Goal: Task Accomplishment & Management: Manage account settings

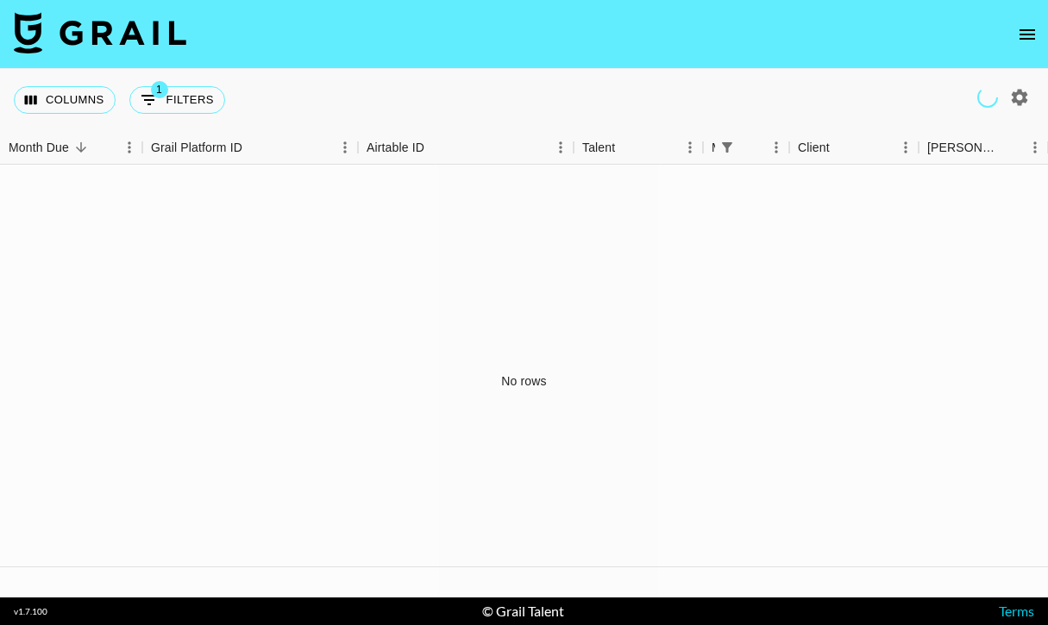
click at [1031, 30] on icon "open drawer" at bounding box center [1027, 34] width 16 height 10
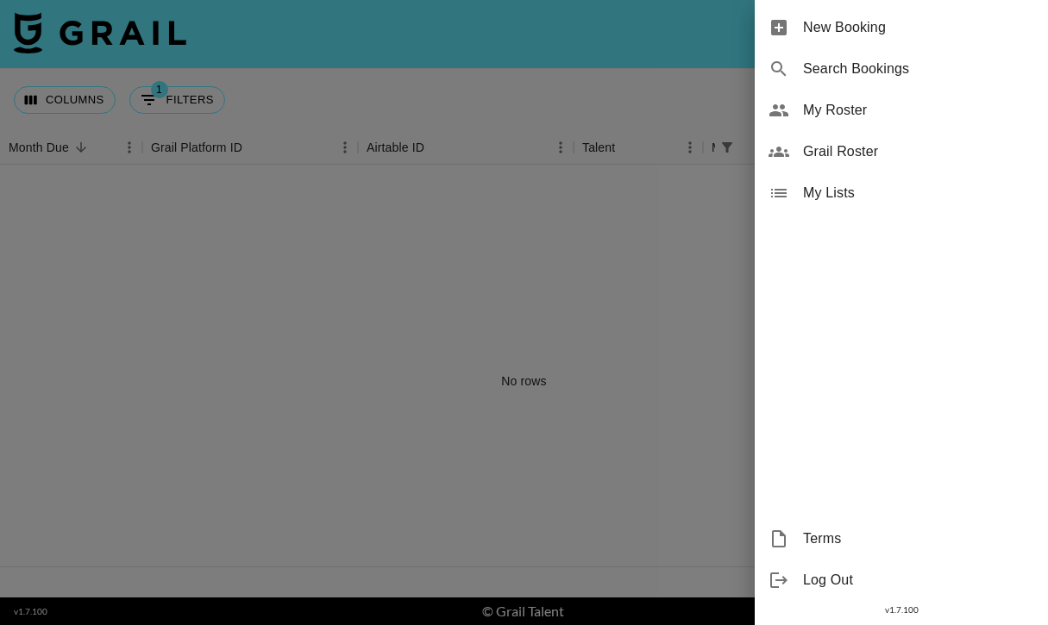
click at [831, 109] on span "My Roster" at bounding box center [918, 110] width 231 height 21
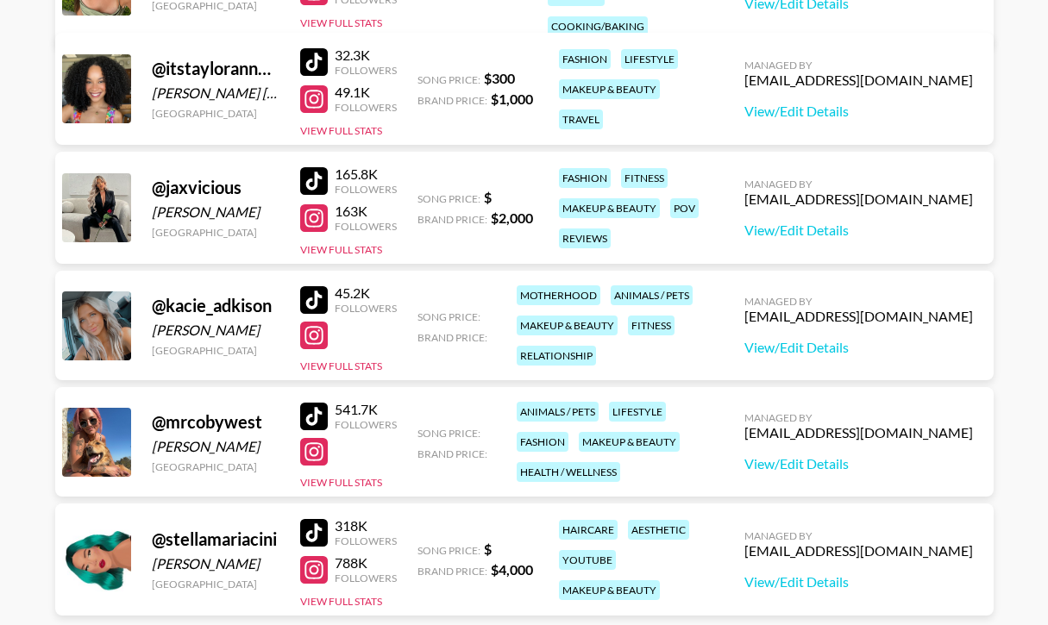
scroll to position [448, 0]
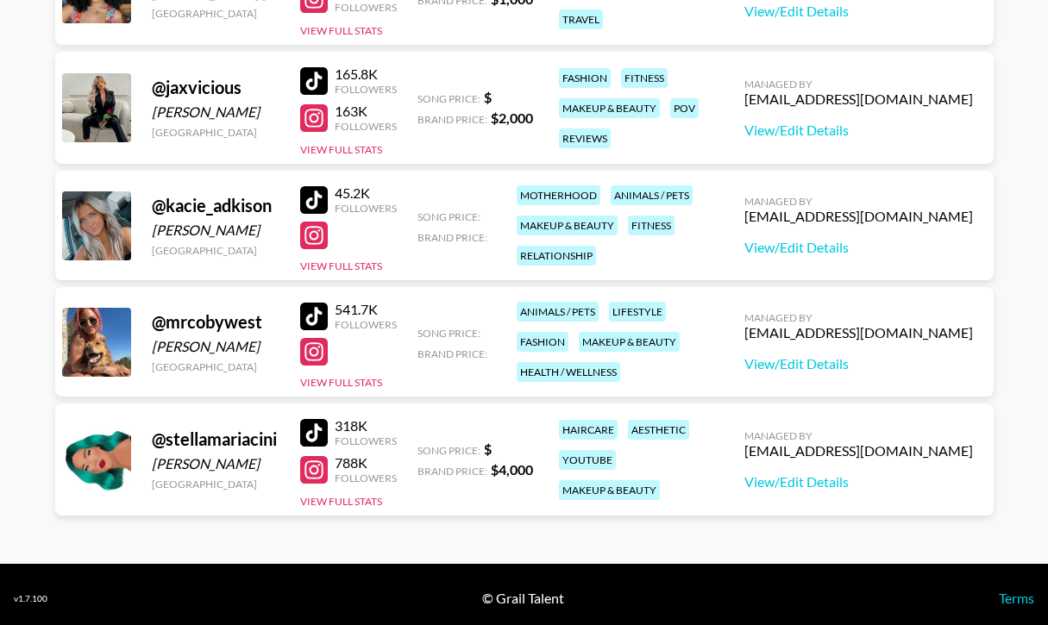
click at [313, 351] on div at bounding box center [314, 352] width 28 height 28
click at [317, 305] on div at bounding box center [314, 317] width 28 height 28
click at [367, 381] on button "View Full Stats" at bounding box center [341, 382] width 82 height 13
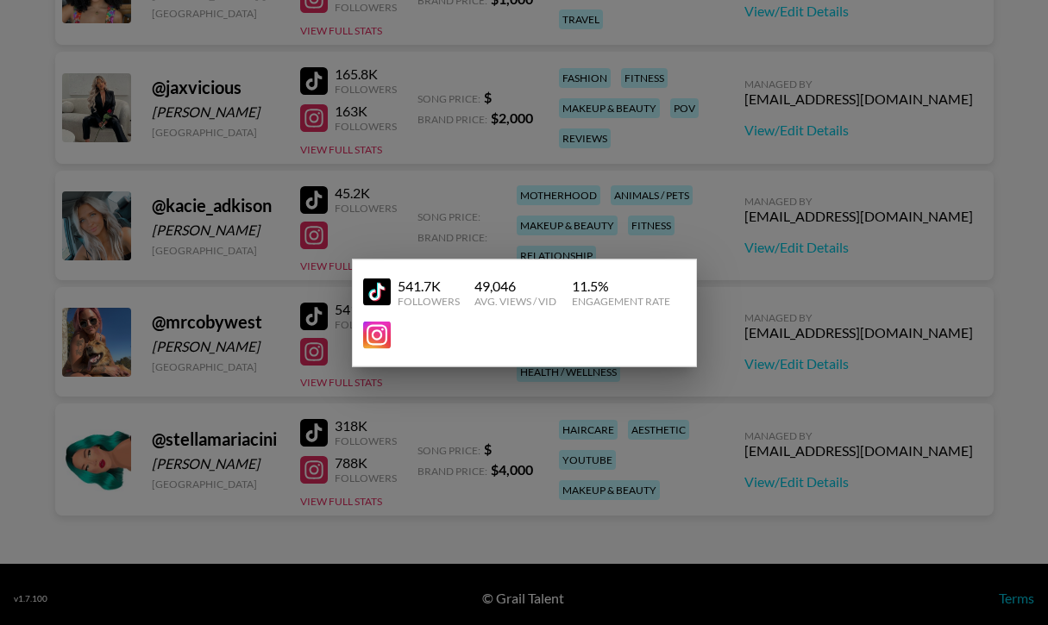
click at [473, 236] on div at bounding box center [524, 312] width 1048 height 625
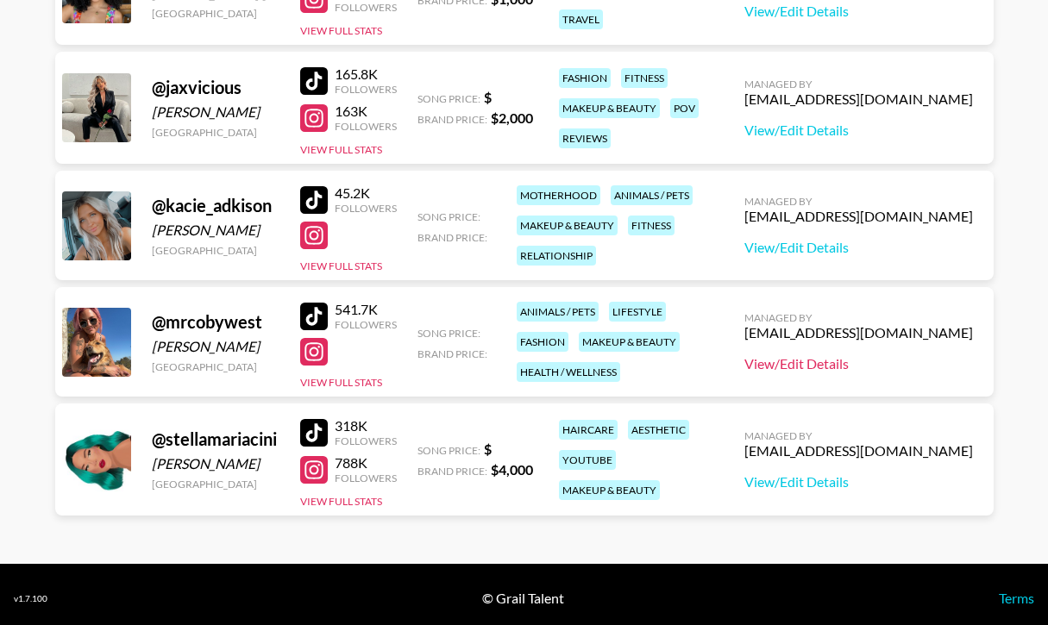
click at [847, 367] on link "View/Edit Details" at bounding box center [858, 363] width 229 height 17
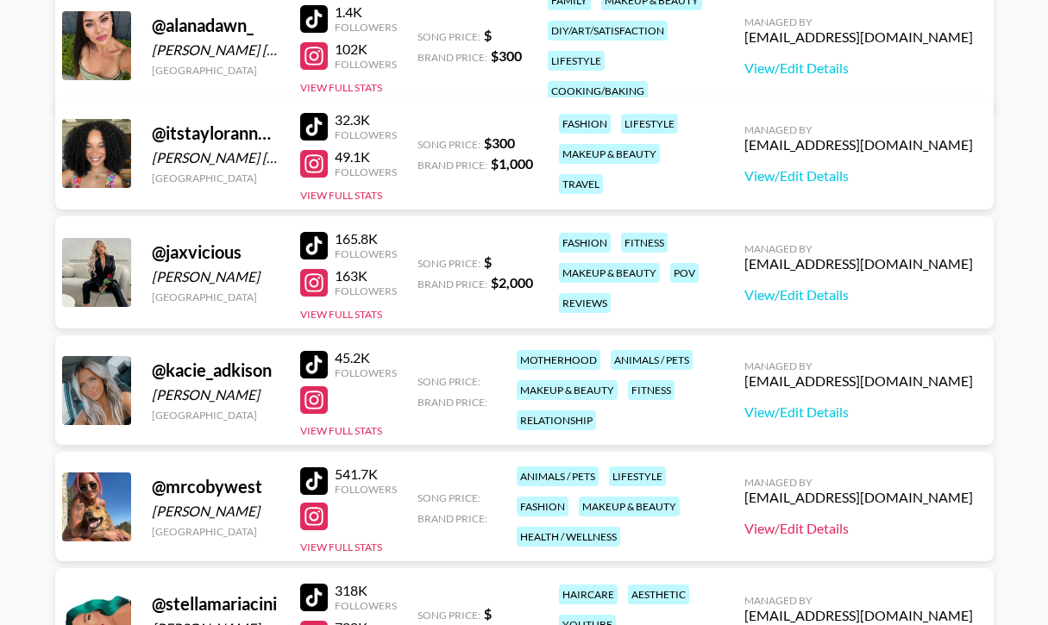
scroll to position [168, 0]
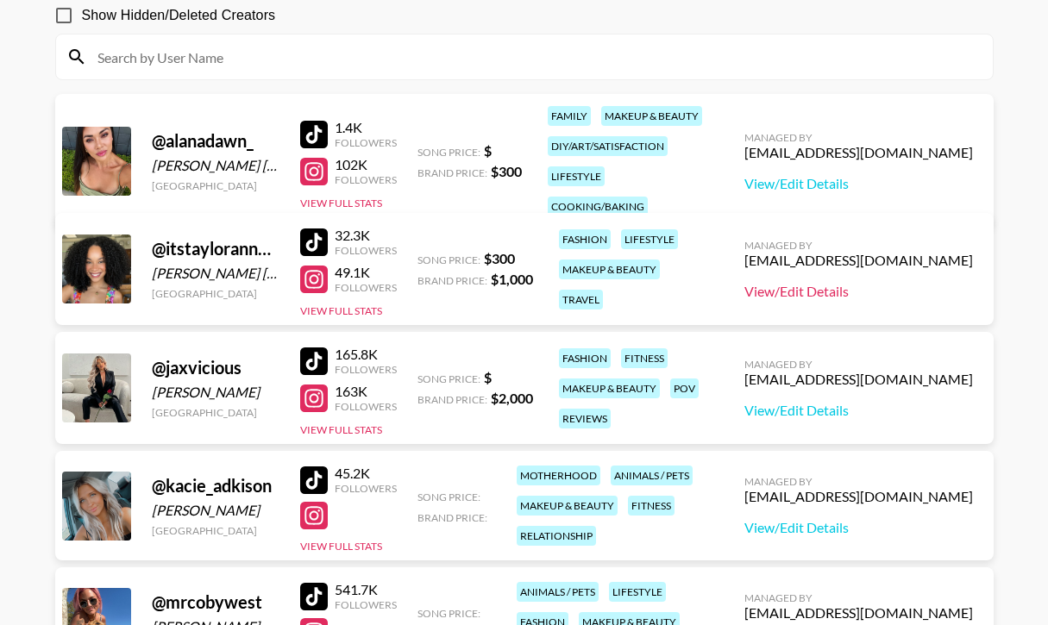
click at [870, 292] on link "View/Edit Details" at bounding box center [858, 291] width 229 height 17
click at [304, 279] on div at bounding box center [314, 280] width 28 height 28
click at [887, 298] on link "View/Edit Details" at bounding box center [858, 291] width 229 height 17
click at [315, 231] on div at bounding box center [314, 243] width 28 height 28
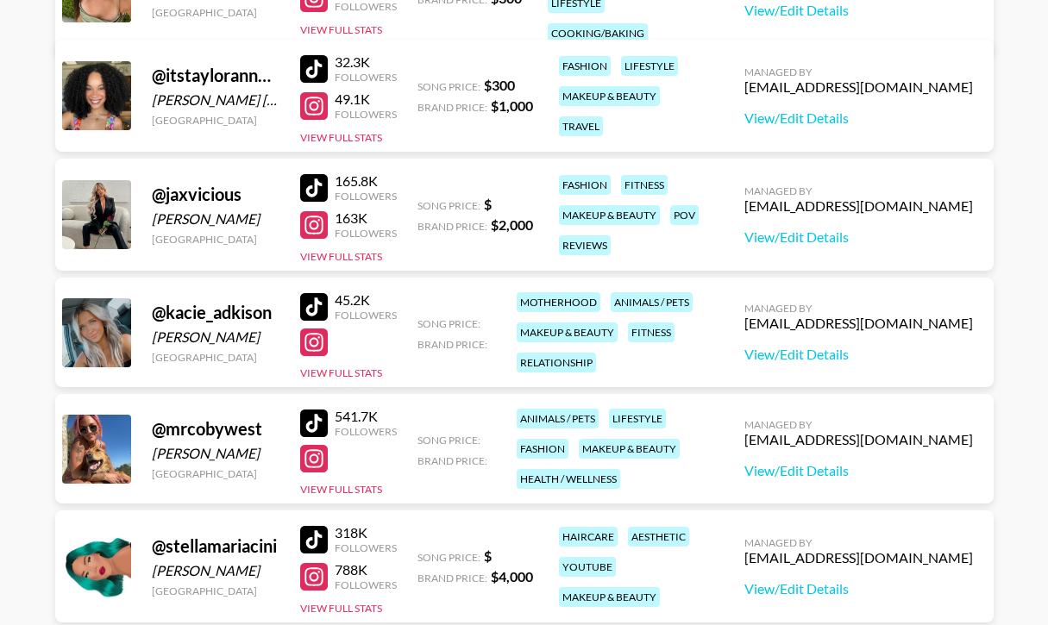
scroll to position [370, 0]
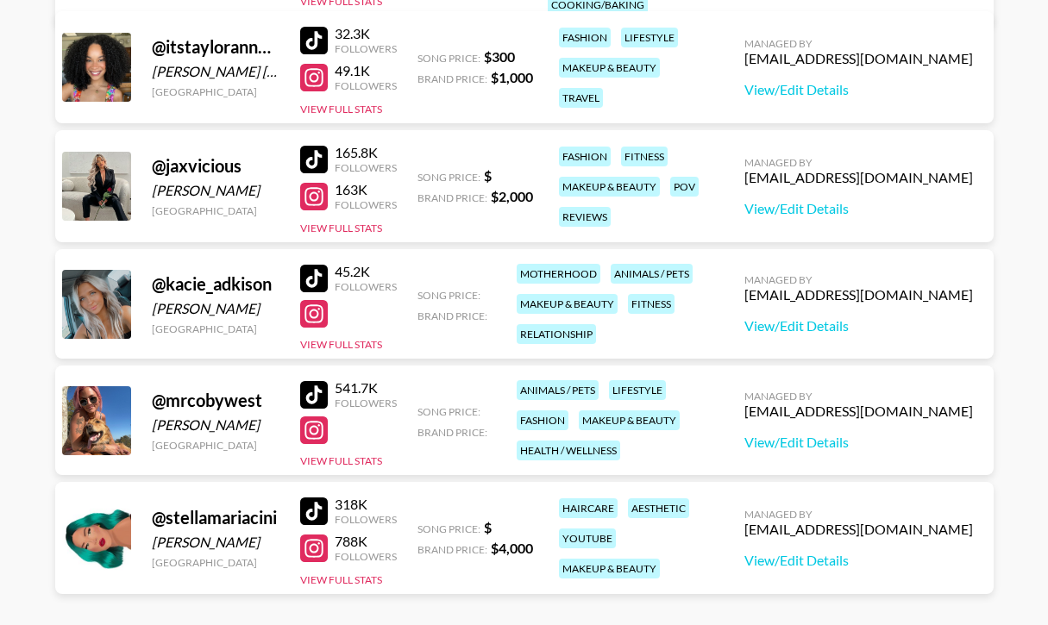
click at [306, 398] on div at bounding box center [314, 395] width 28 height 28
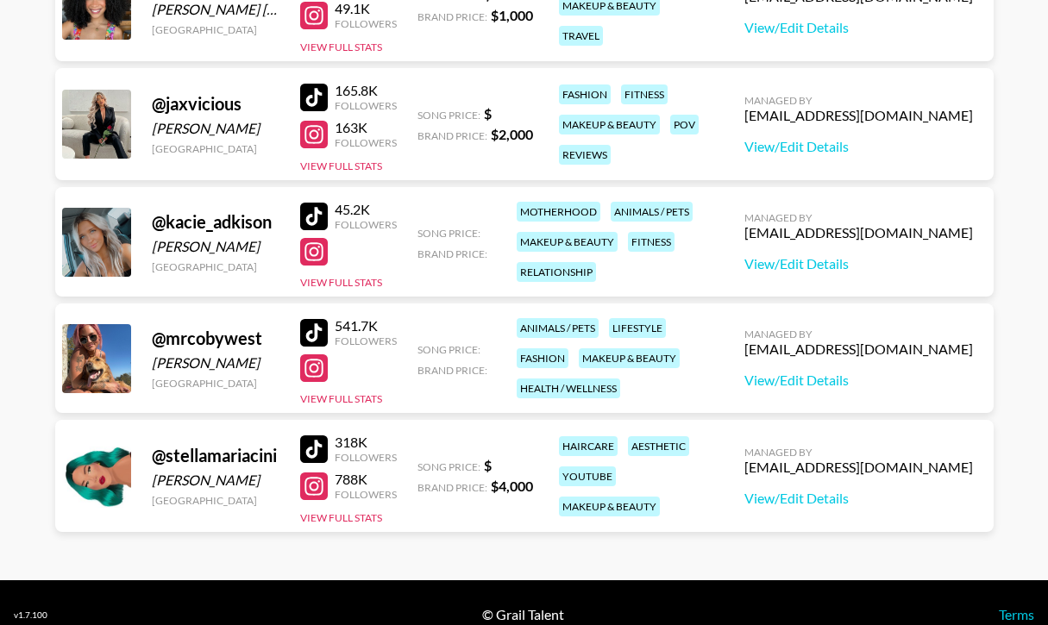
scroll to position [456, 0]
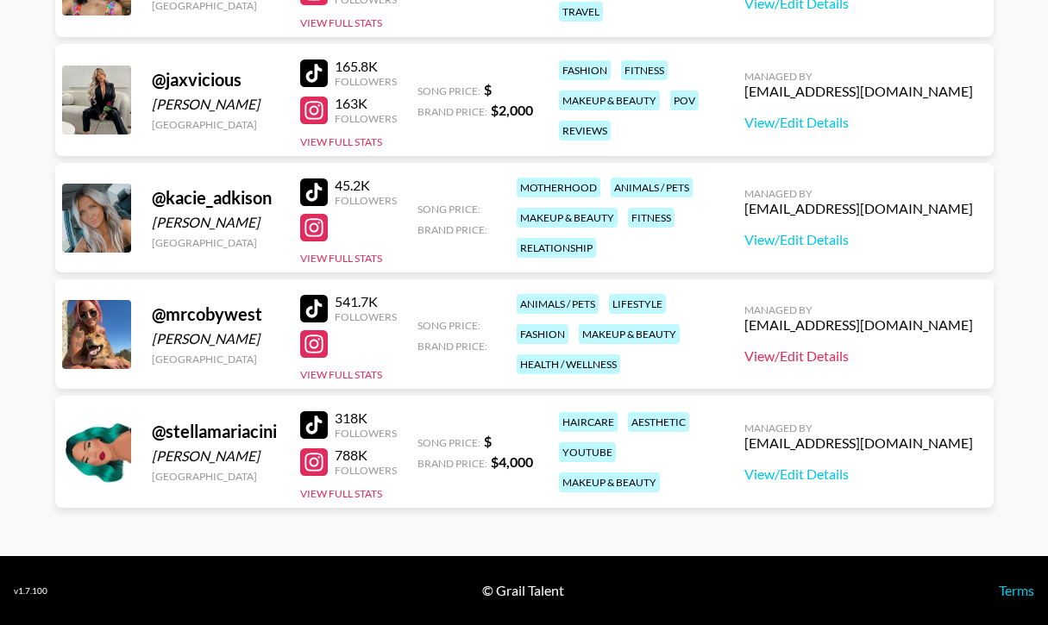
click at [830, 357] on link "View/Edit Details" at bounding box center [858, 356] width 229 height 17
click at [312, 341] on div at bounding box center [314, 344] width 28 height 28
click at [830, 355] on link "View/Edit Details" at bounding box center [858, 356] width 229 height 17
click at [304, 347] on div at bounding box center [314, 344] width 28 height 28
click at [305, 308] on div at bounding box center [314, 309] width 28 height 28
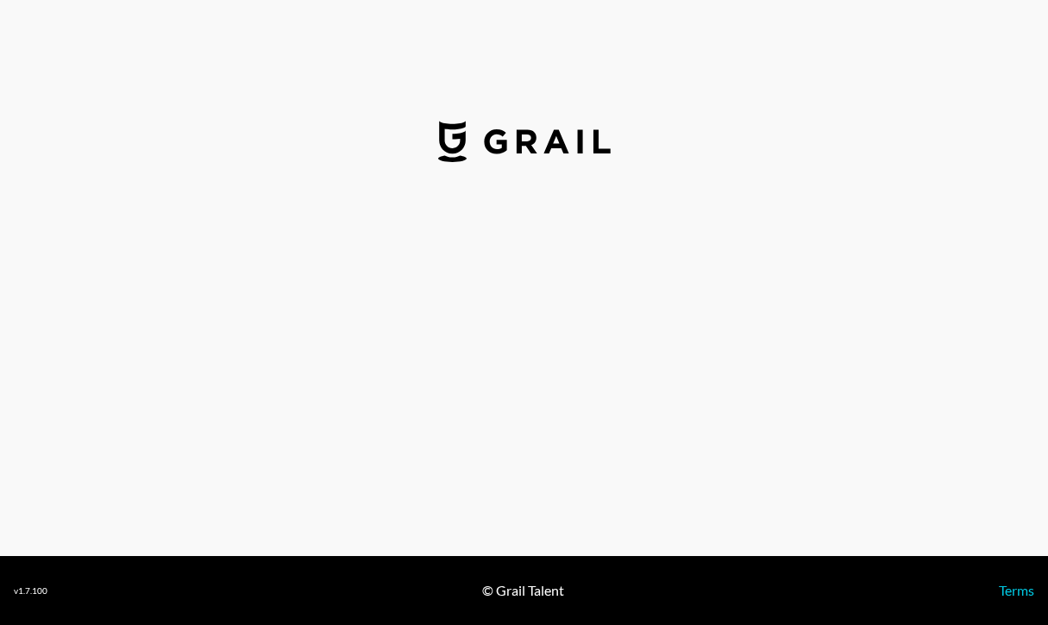
select select "USD"
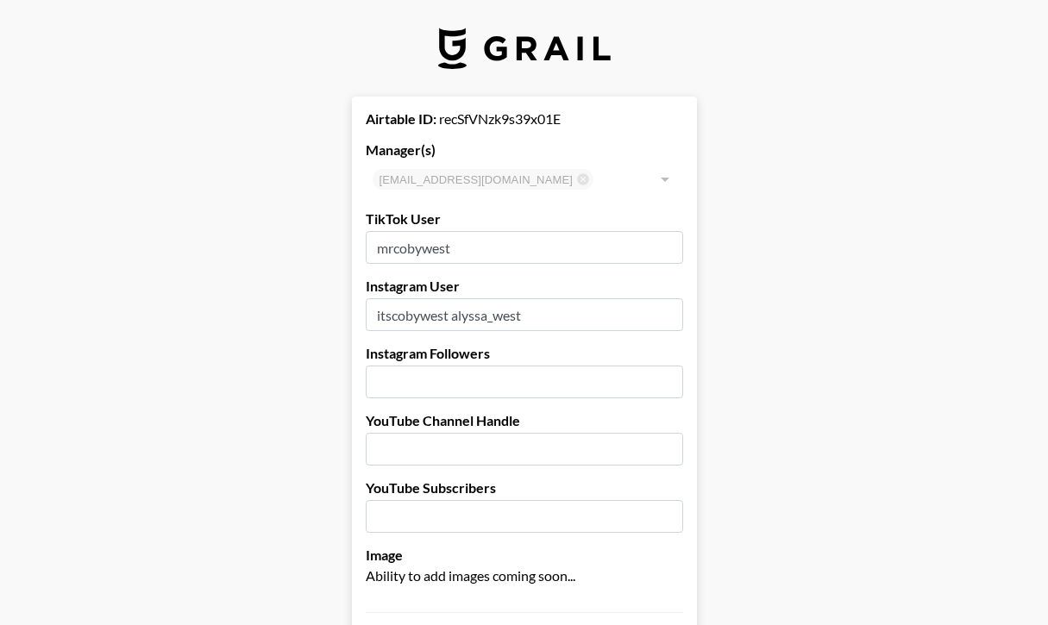
click at [402, 386] on input "number" at bounding box center [524, 382] width 317 height 33
type input "16100"
click at [421, 517] on input "number" at bounding box center [524, 516] width 317 height 33
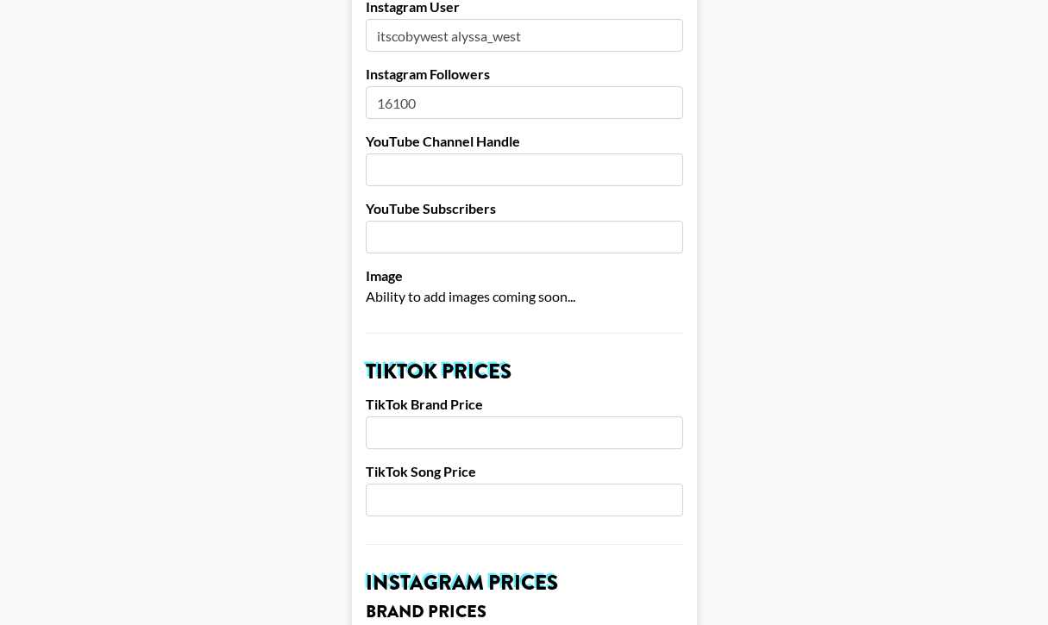
scroll to position [385, 0]
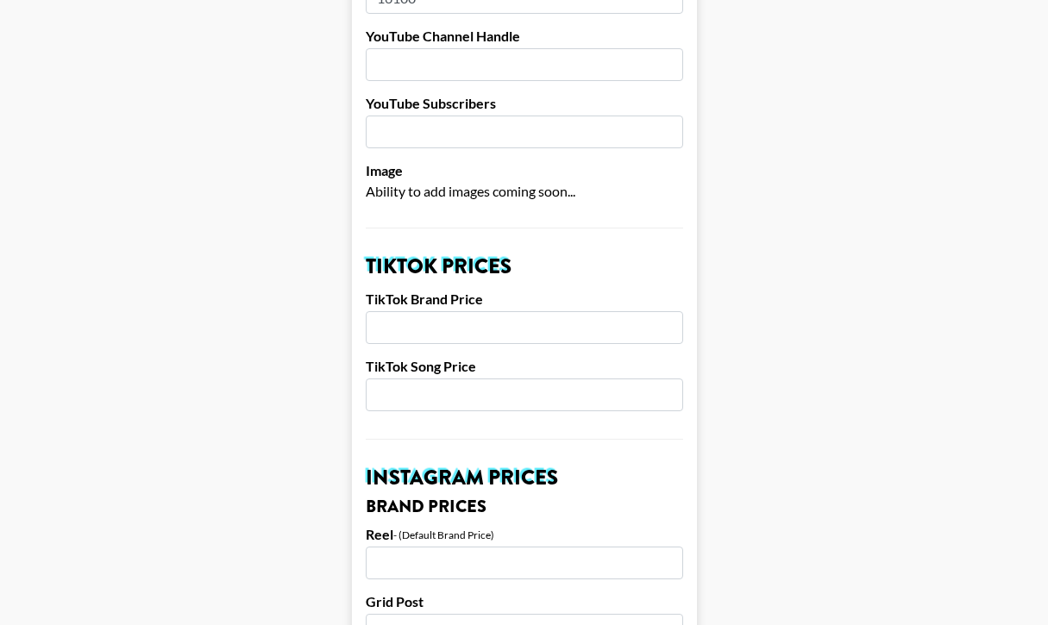
click at [424, 333] on input "number" at bounding box center [524, 327] width 317 height 33
type input "4500"
click at [413, 397] on input "number" at bounding box center [524, 395] width 317 height 33
type input "1000"
click at [435, 556] on input "number" at bounding box center [524, 563] width 317 height 33
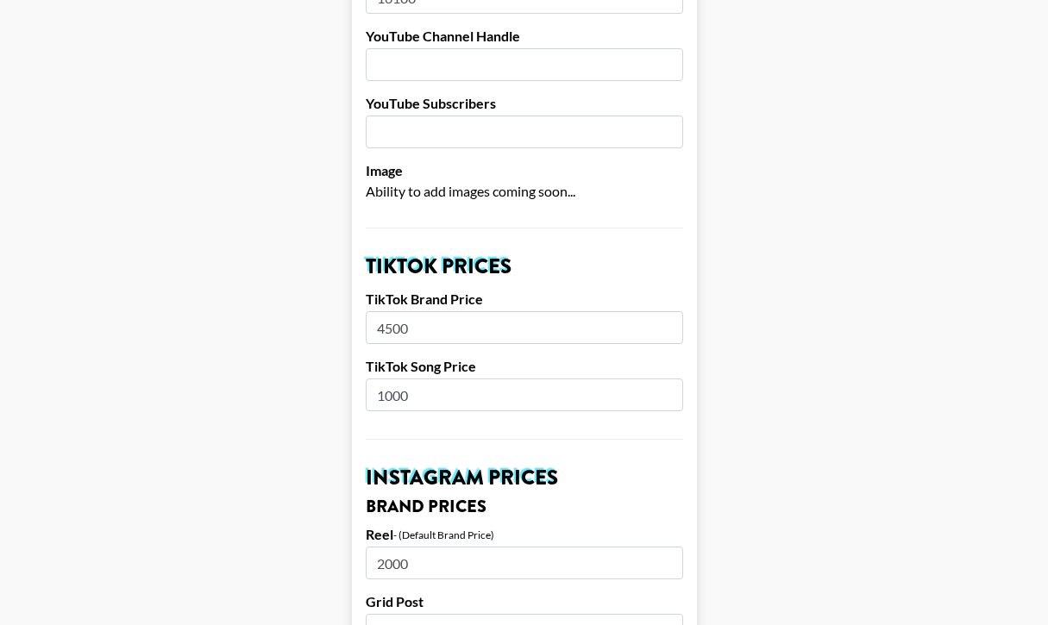
type input "2000"
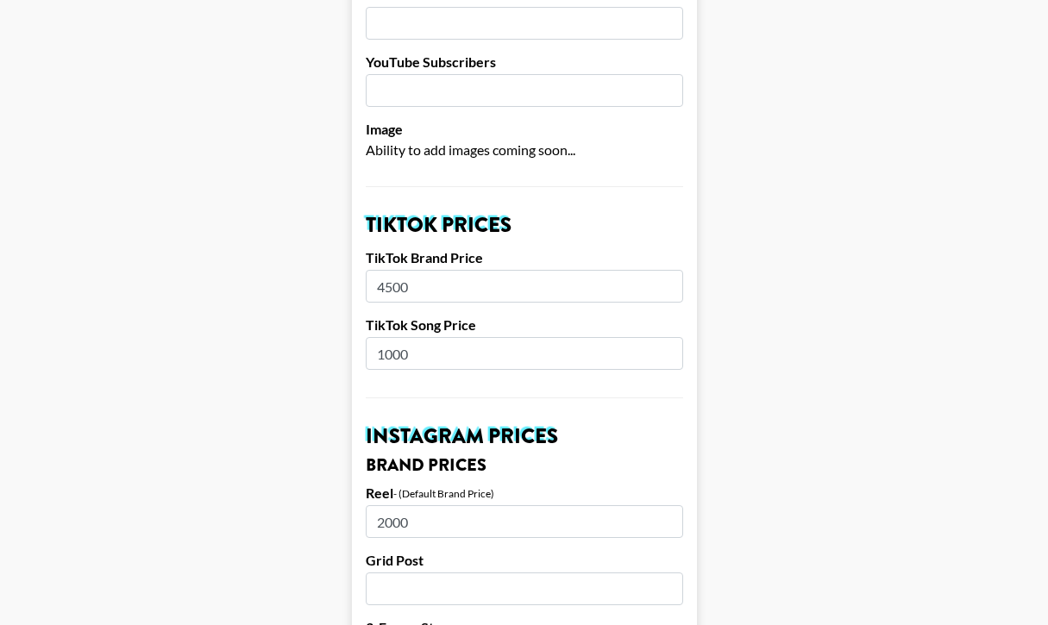
scroll to position [567, 0]
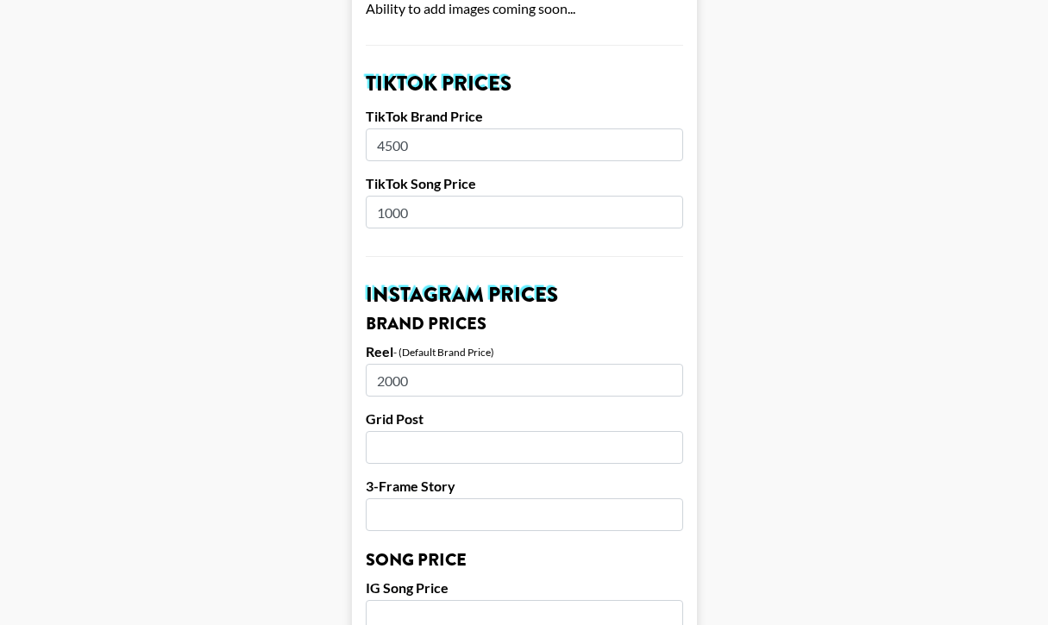
click at [419, 451] on input "number" at bounding box center [524, 447] width 317 height 33
type input "12"
type input "1200"
click at [385, 519] on input "number" at bounding box center [524, 514] width 317 height 33
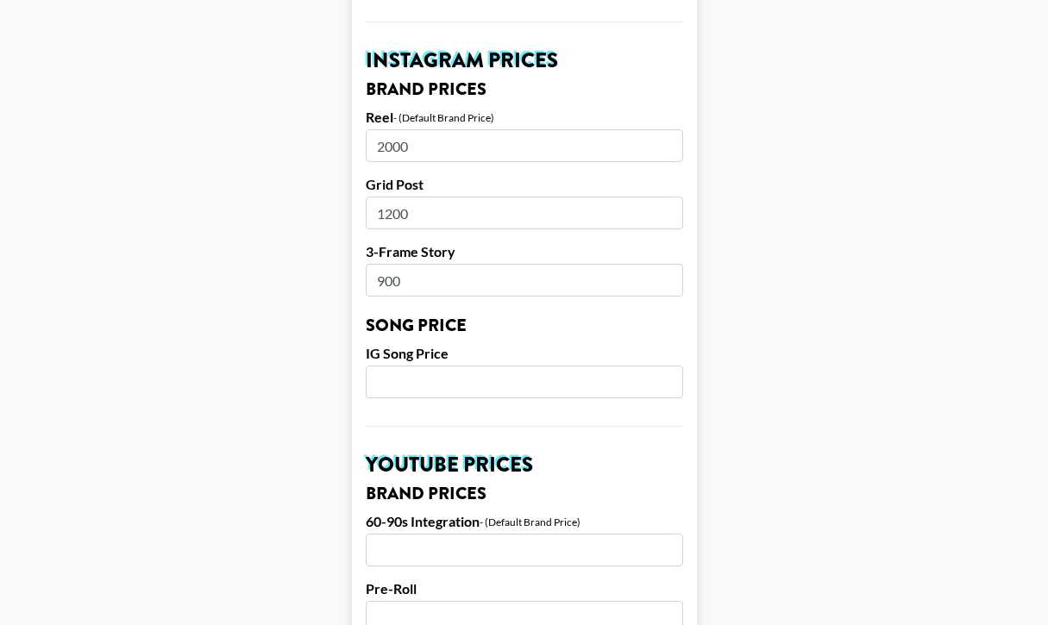
scroll to position [825, 0]
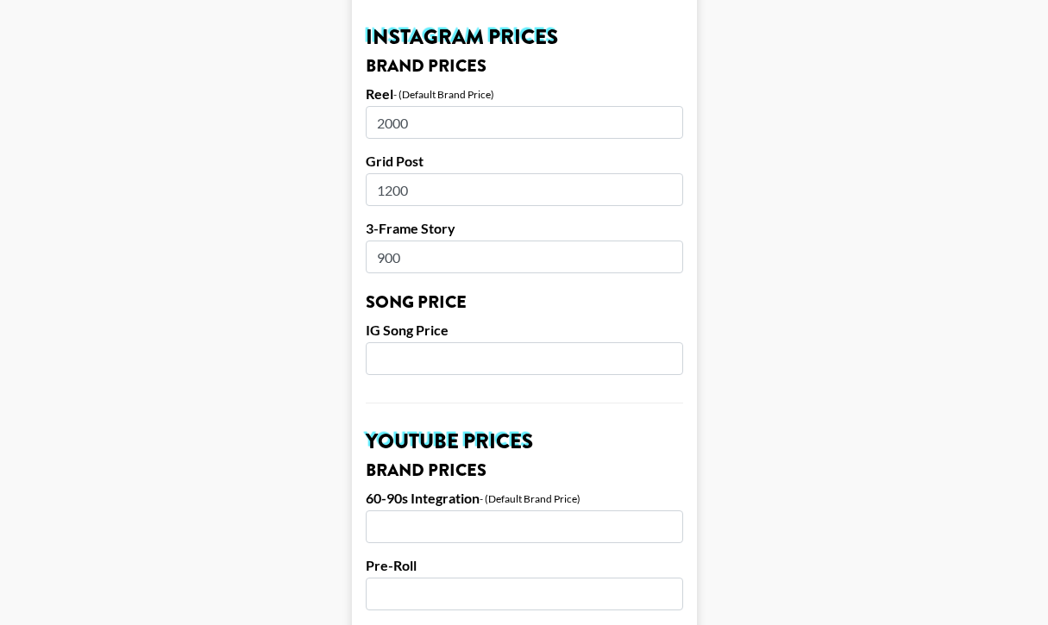
type input "900"
click at [415, 361] on input "number" at bounding box center [524, 358] width 317 height 33
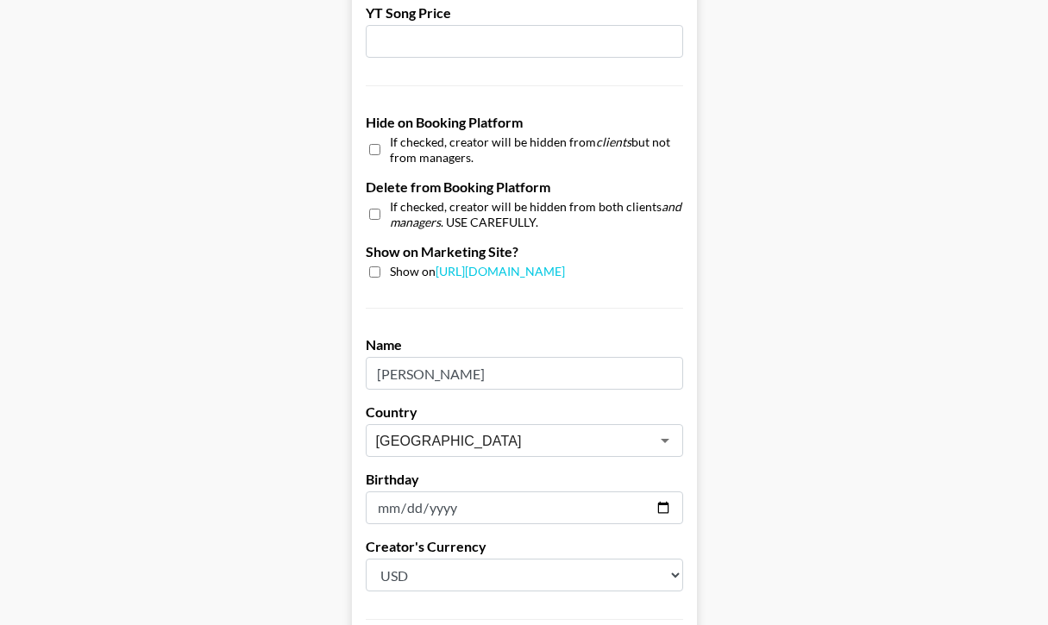
scroll to position [1646, 0]
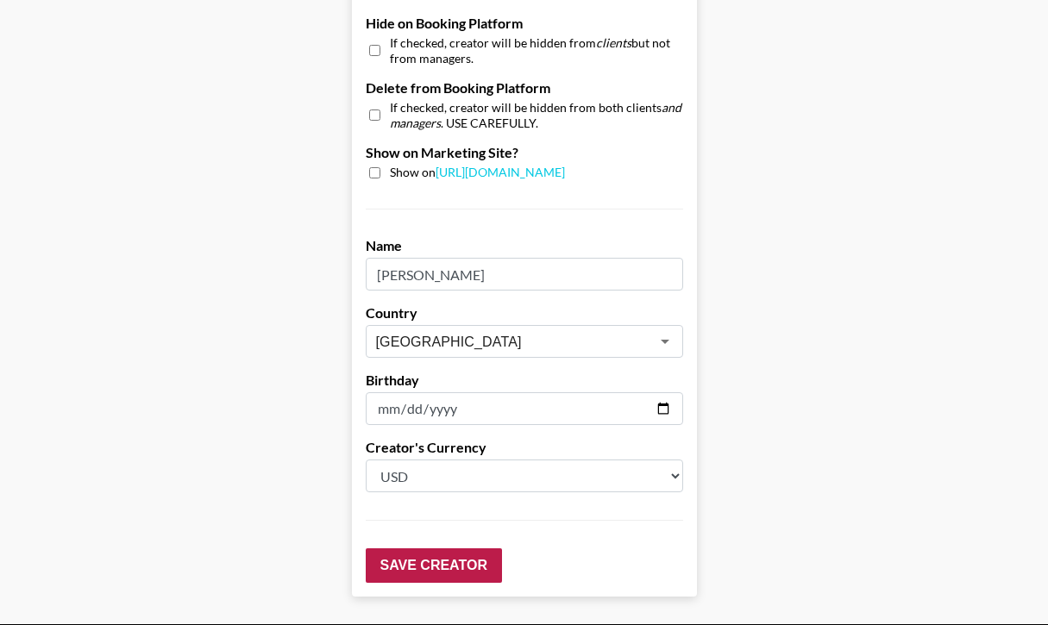
type input "400"
click at [423, 570] on input "Save Creator" at bounding box center [434, 566] width 136 height 34
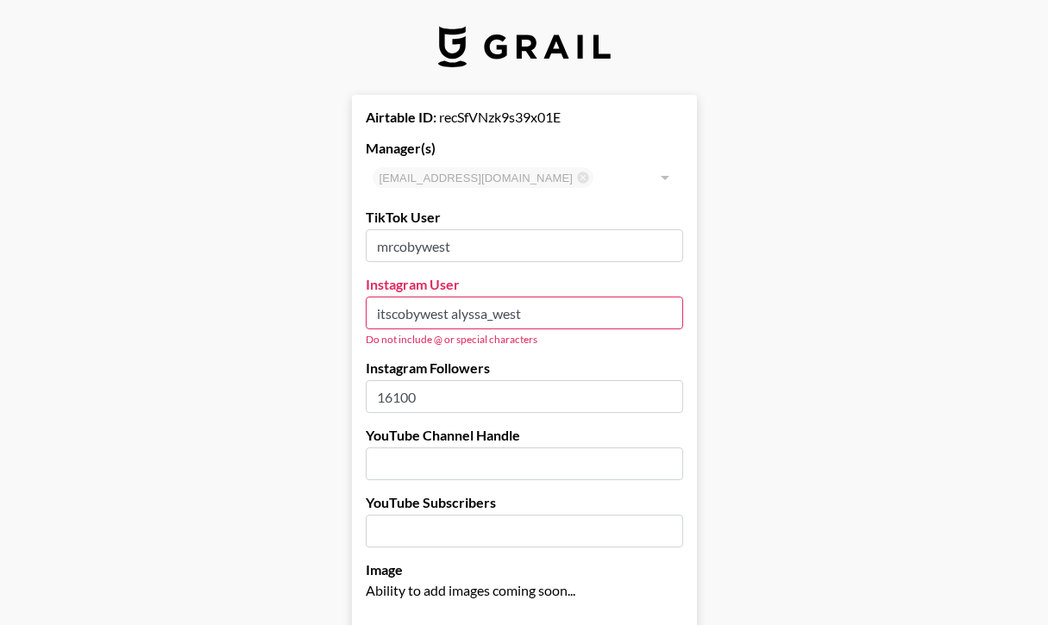
click at [476, 313] on input "itscobywest alyssa_west" at bounding box center [524, 313] width 317 height 33
paste input "text"
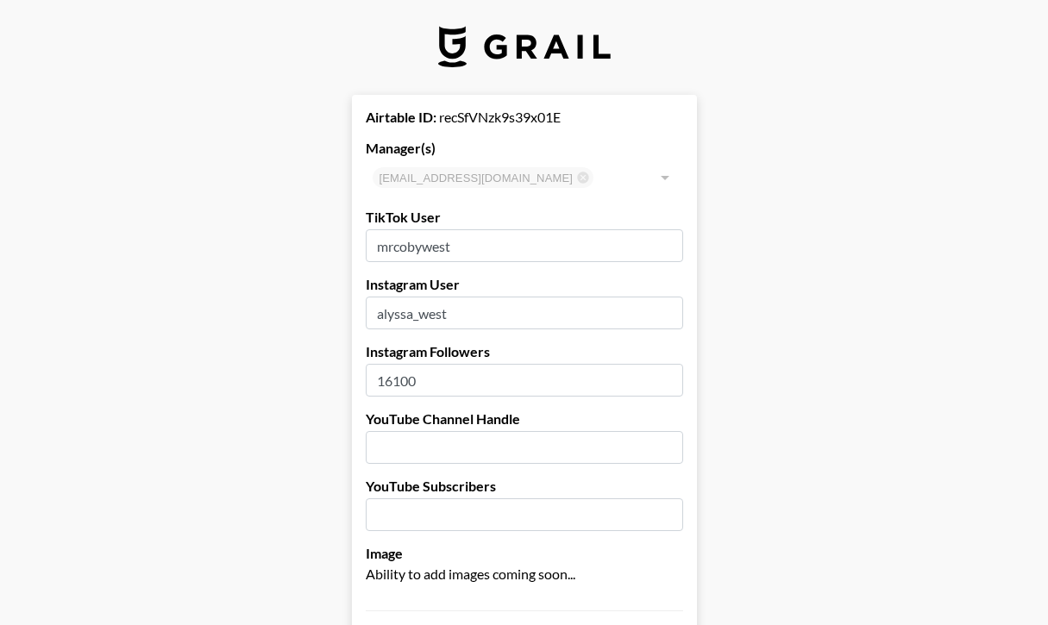
type input "alyssa_west"
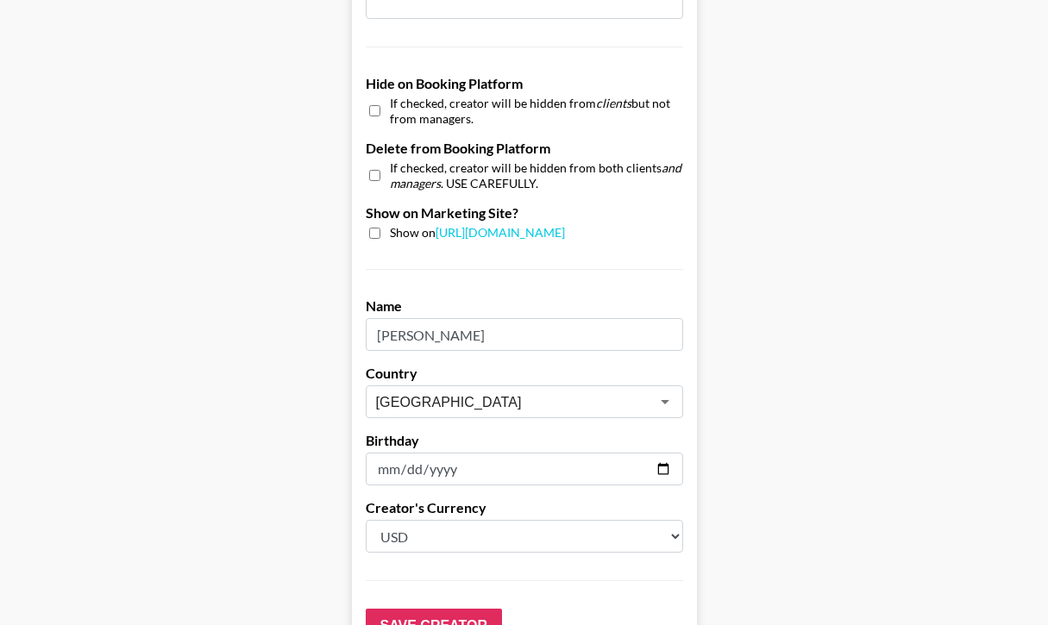
scroll to position [1715, 0]
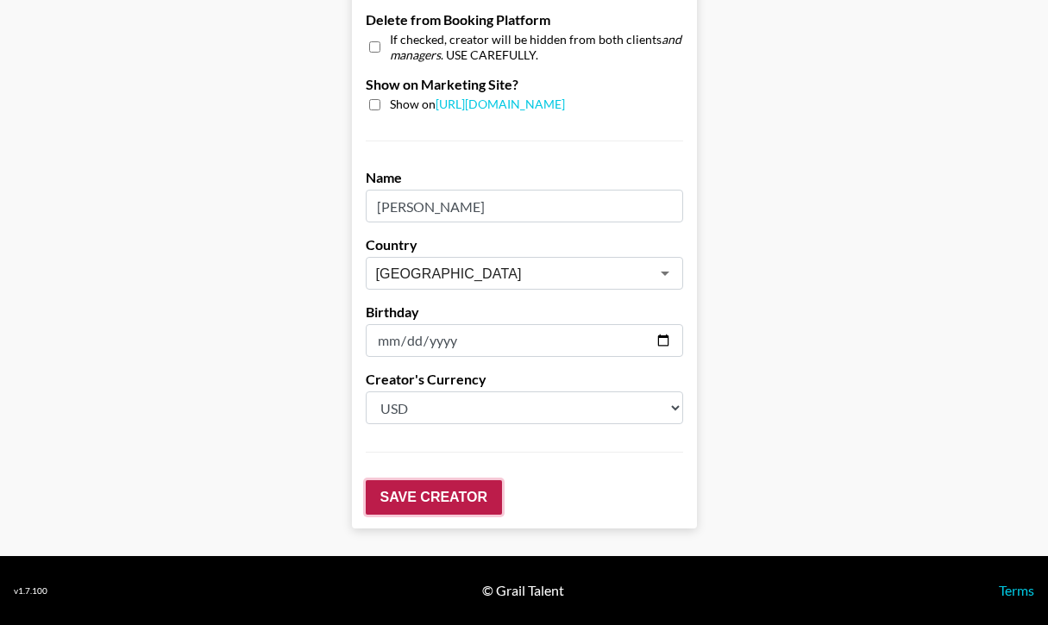
click at [465, 510] on input "Save Creator" at bounding box center [434, 497] width 136 height 34
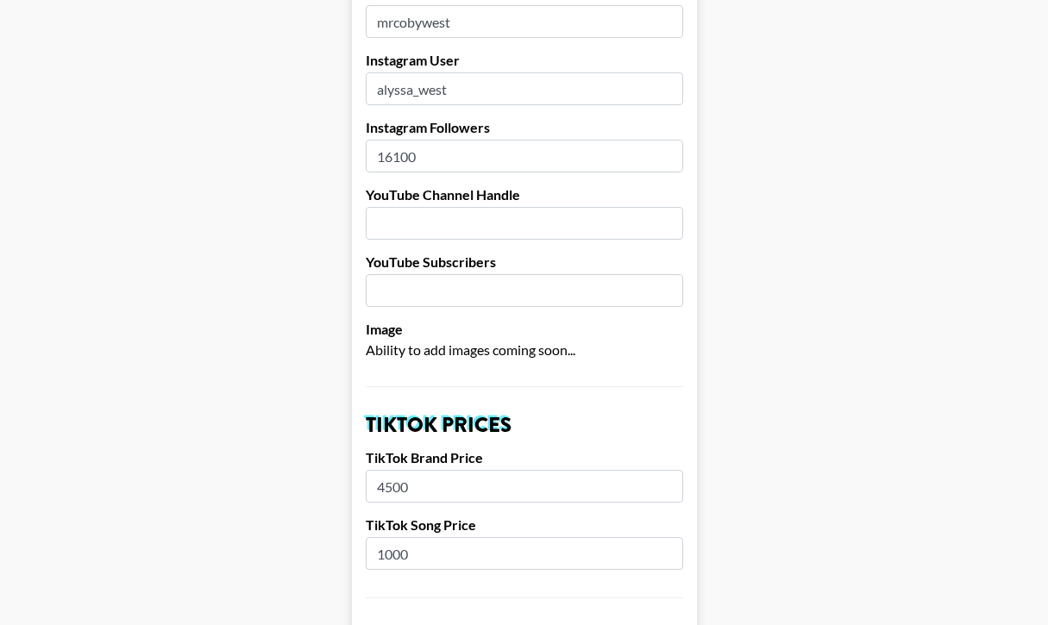
scroll to position [0, 0]
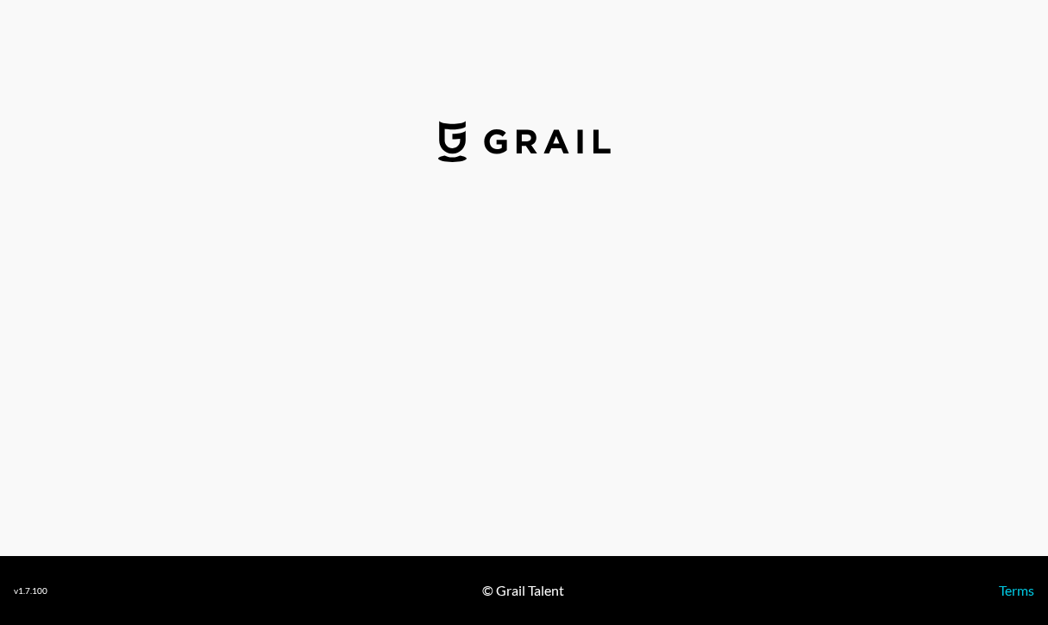
select select "USD"
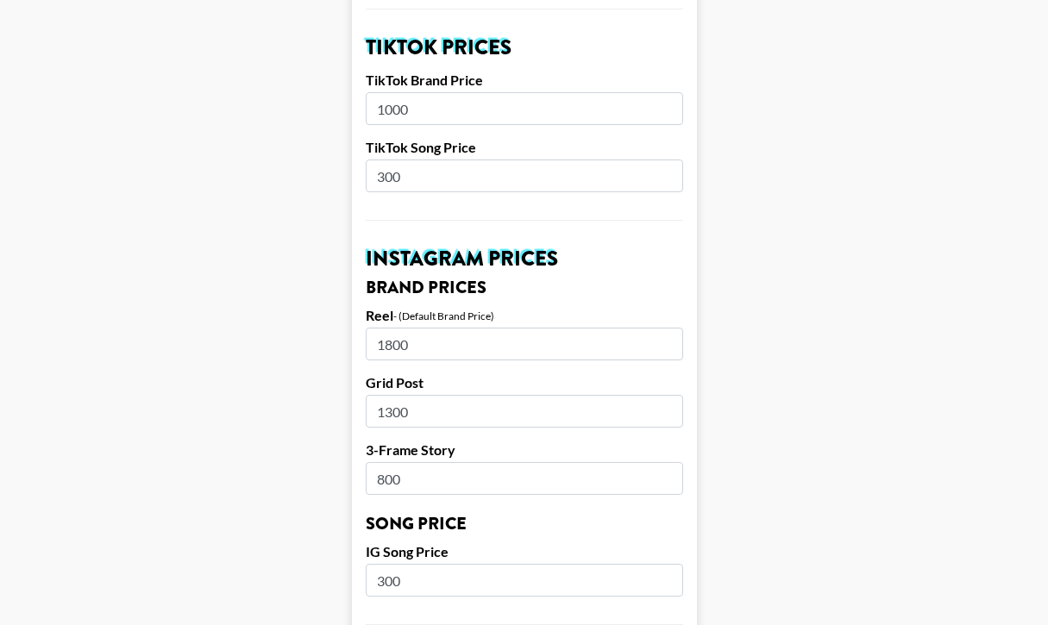
scroll to position [431, 0]
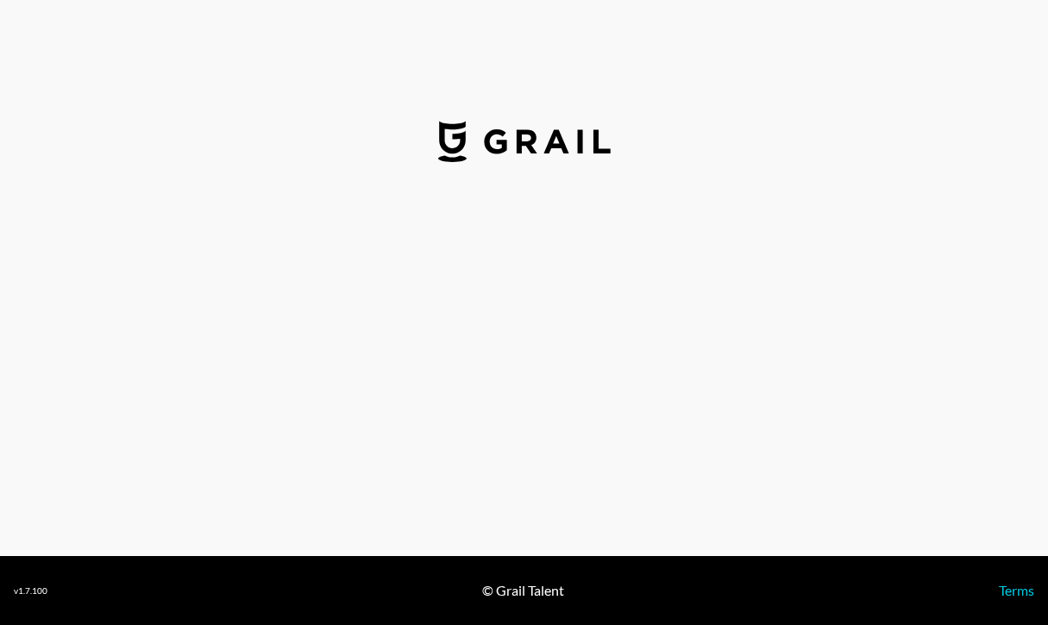
select select "USD"
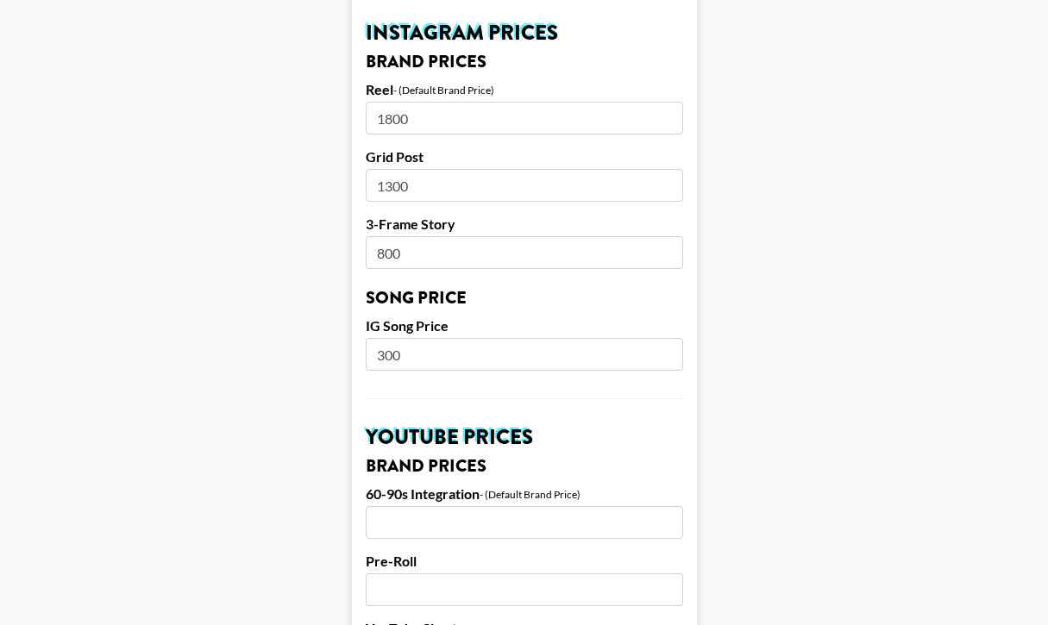
scroll to position [831, 0]
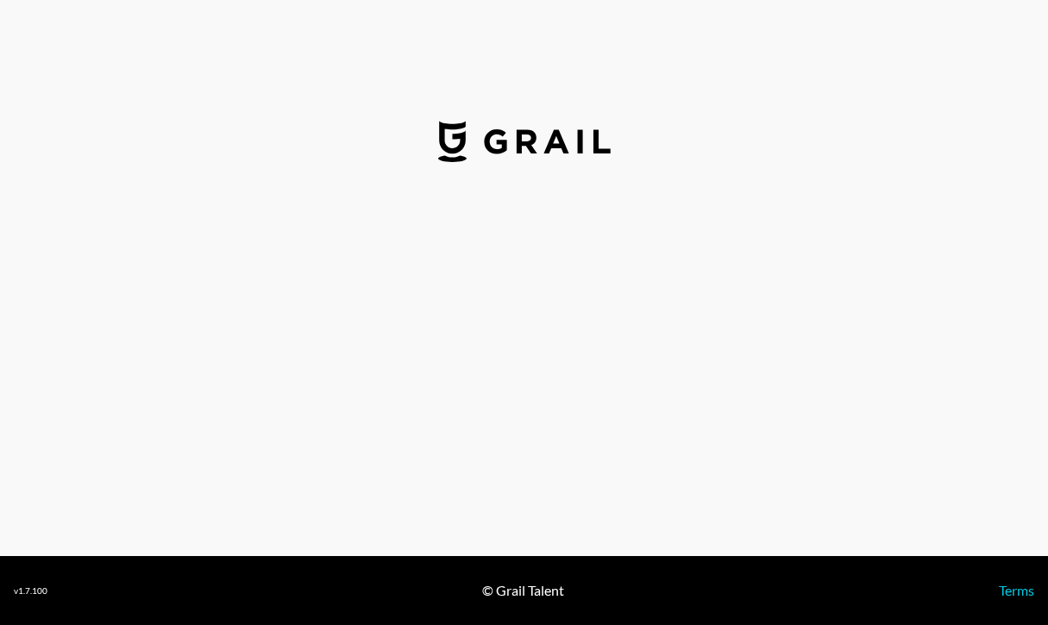
select select "USD"
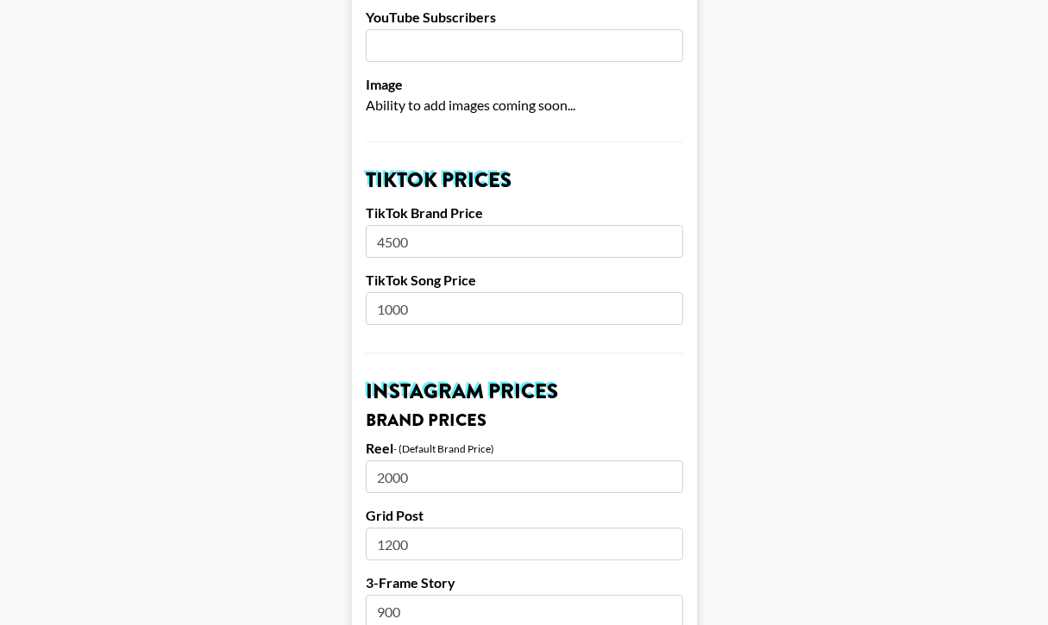
scroll to position [473, 0]
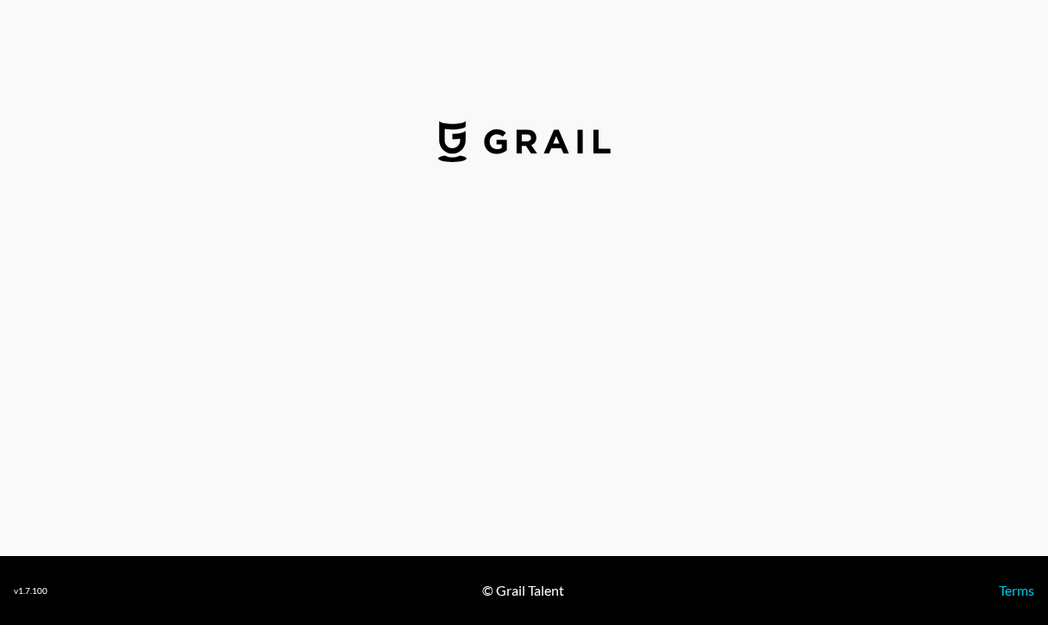
select select "USD"
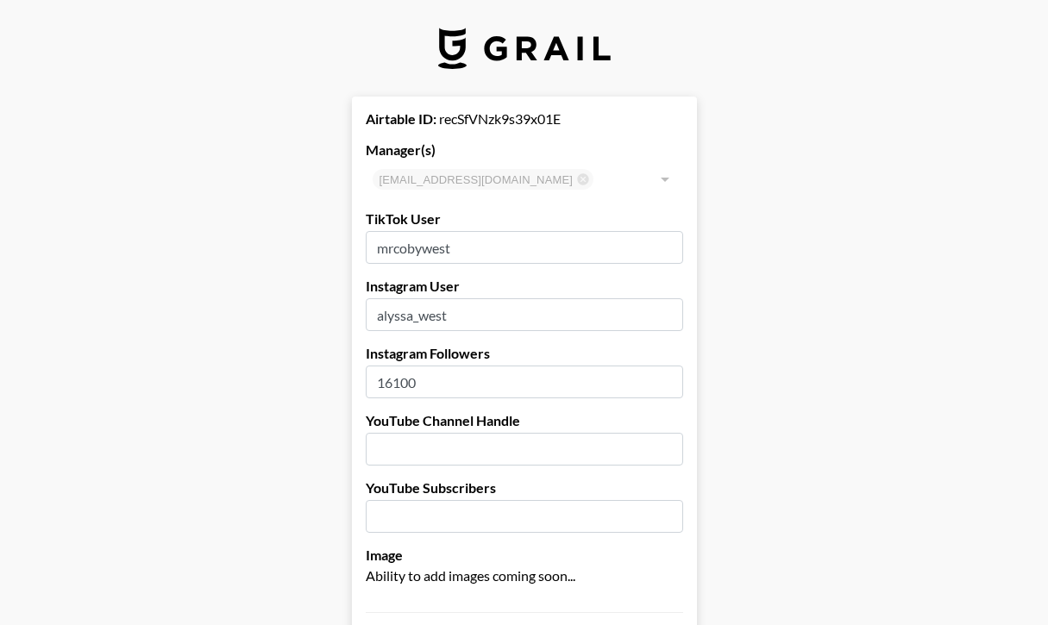
click at [396, 321] on input "alyssa_west" at bounding box center [524, 314] width 317 height 33
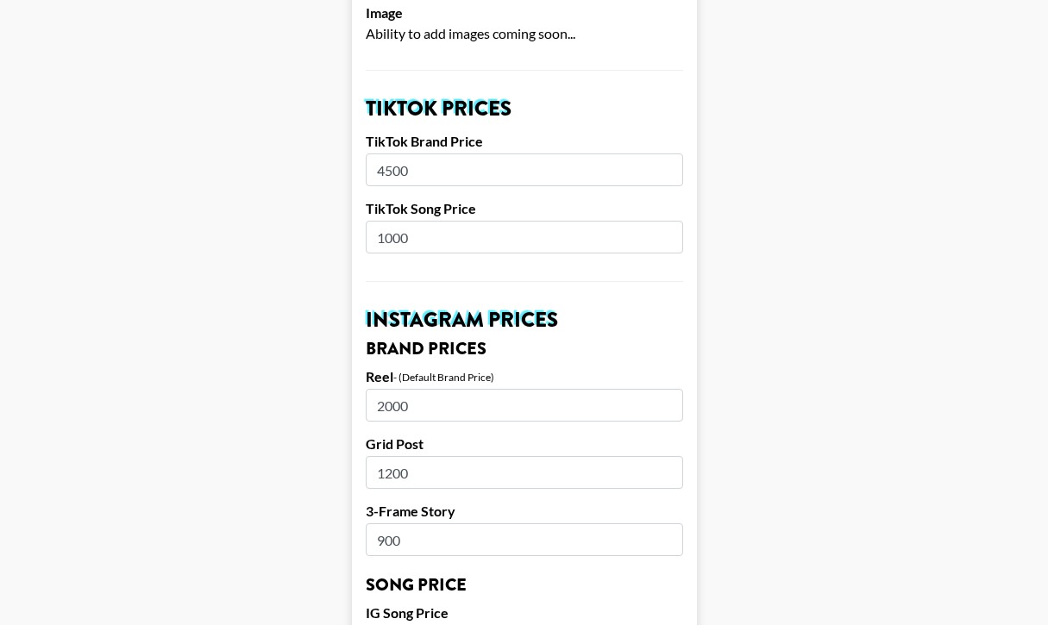
scroll to position [486, 0]
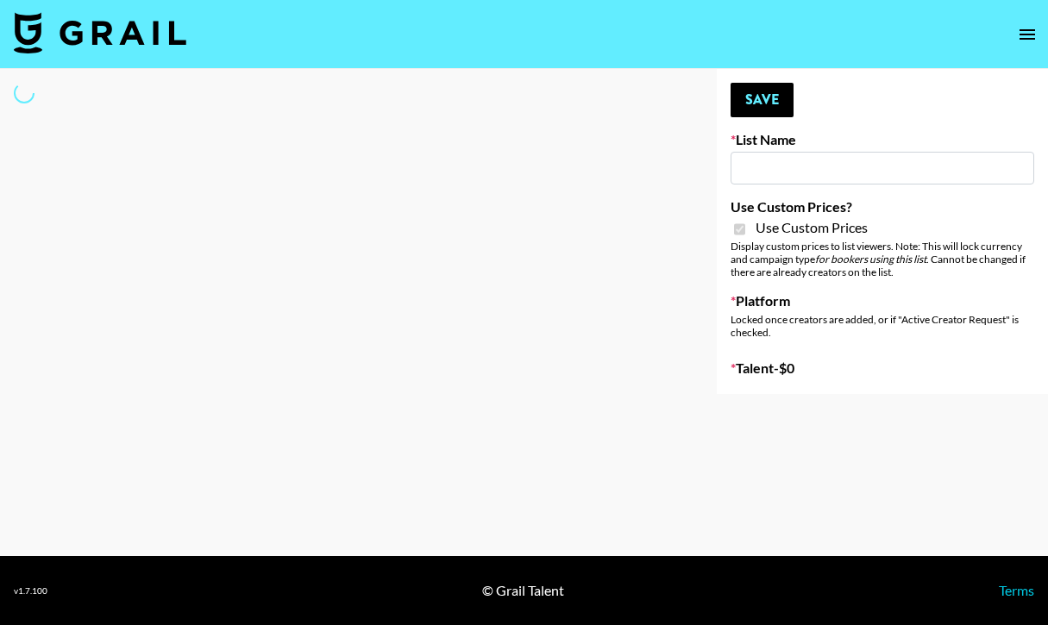
type input "Nippies"
checkbox input "true"
select select "Brand"
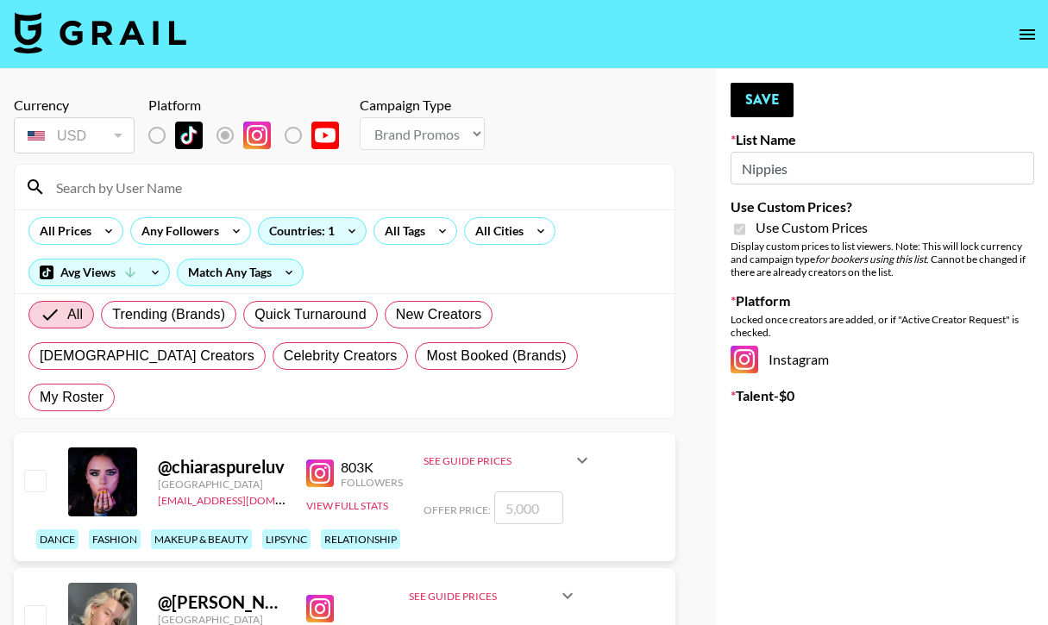
click at [156, 185] on input at bounding box center [355, 187] width 618 height 28
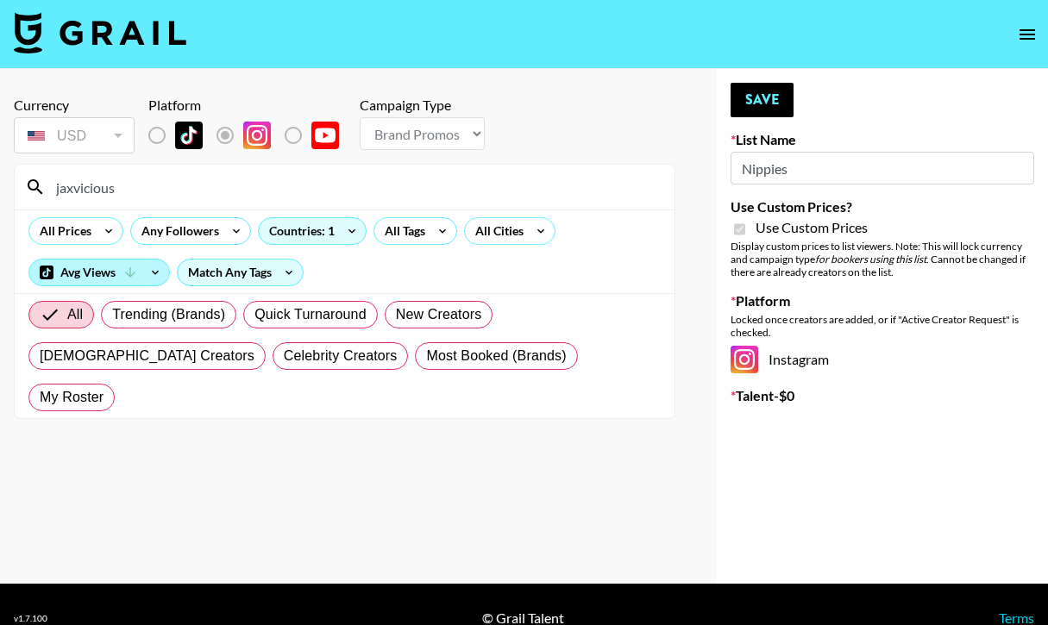
type input "jaxvicious"
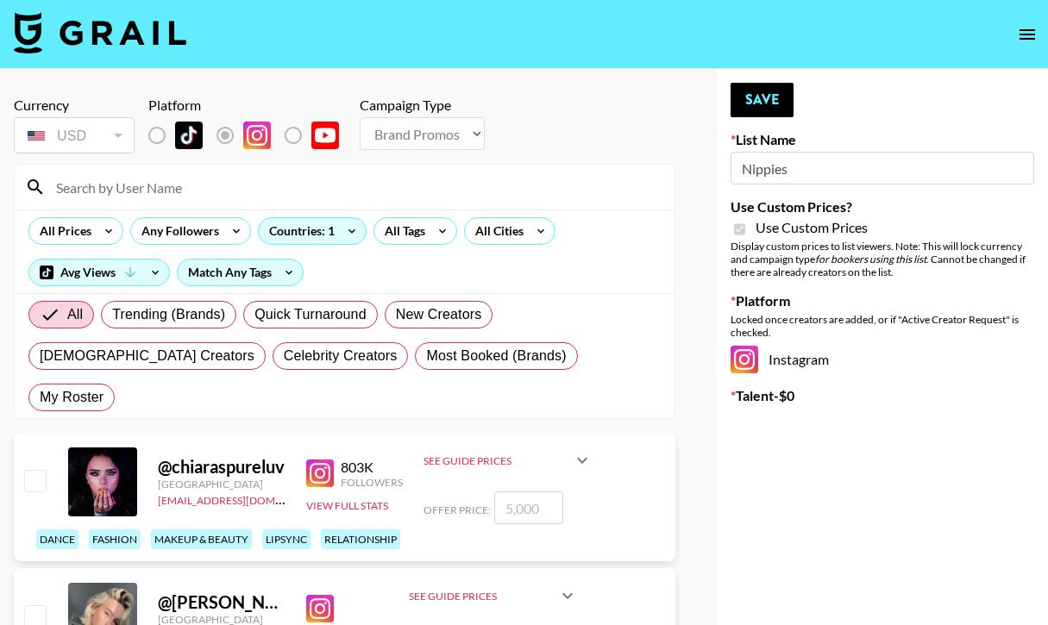
click at [136, 189] on input at bounding box center [355, 187] width 618 height 28
click at [136, 190] on input at bounding box center [355, 187] width 618 height 28
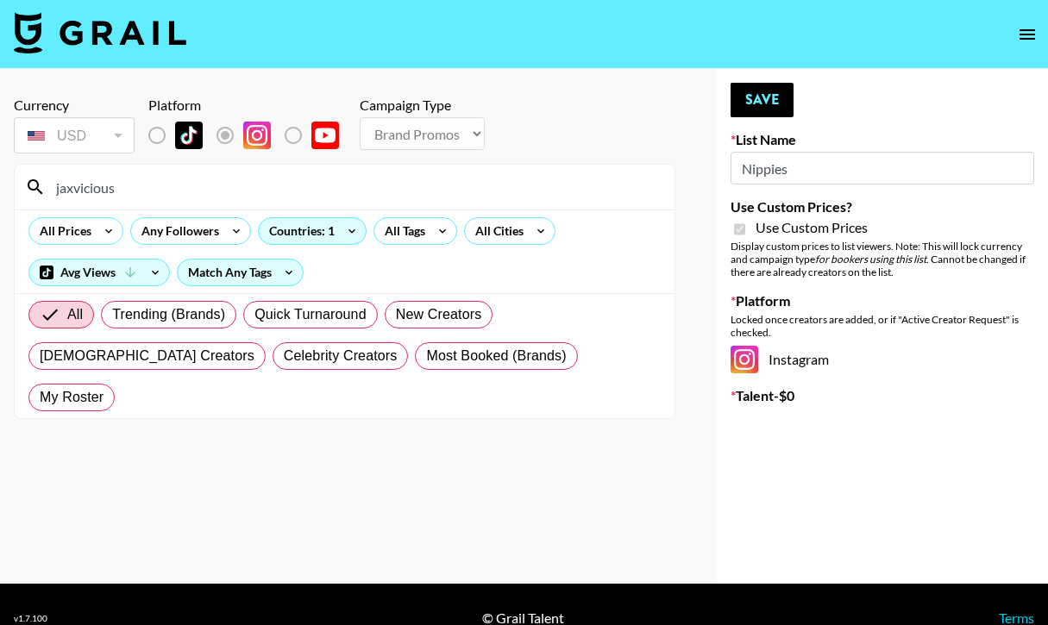
scroll to position [28, 0]
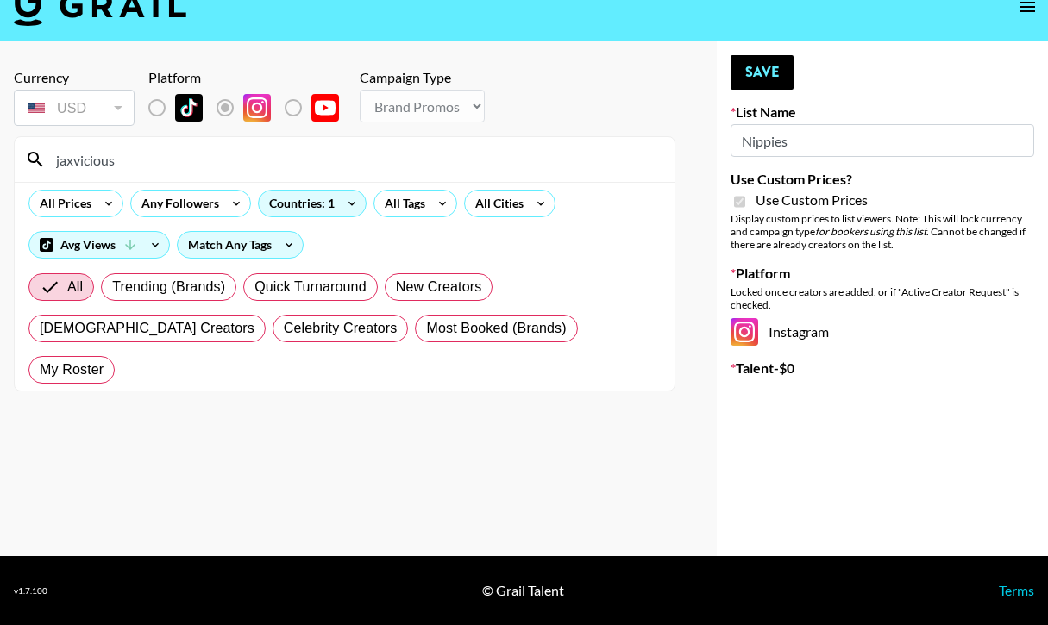
click at [137, 162] on input "jaxvicious" at bounding box center [355, 160] width 618 height 28
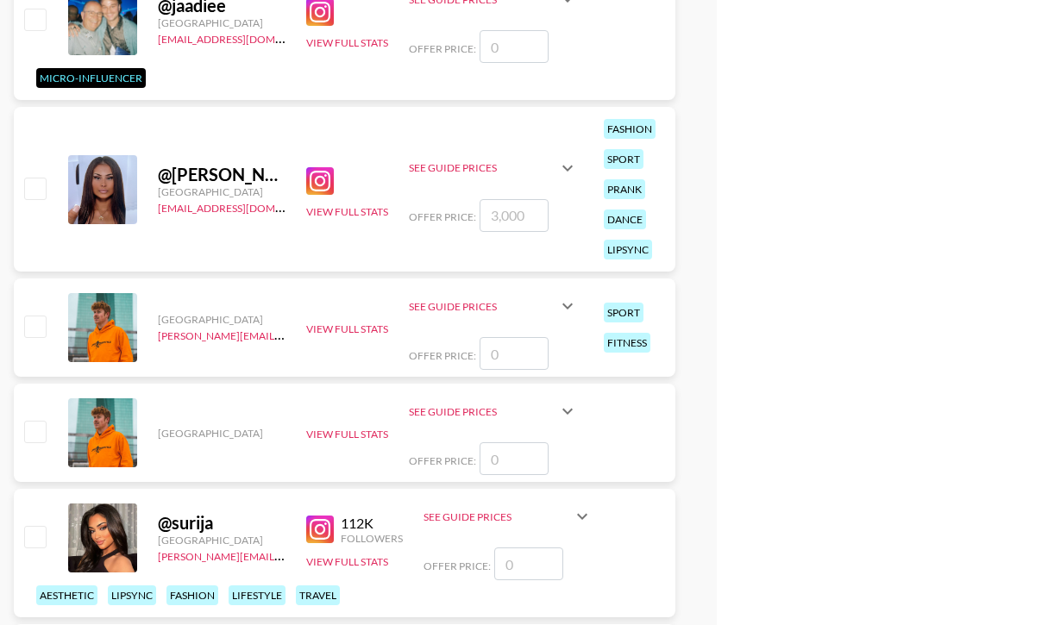
scroll to position [0, 0]
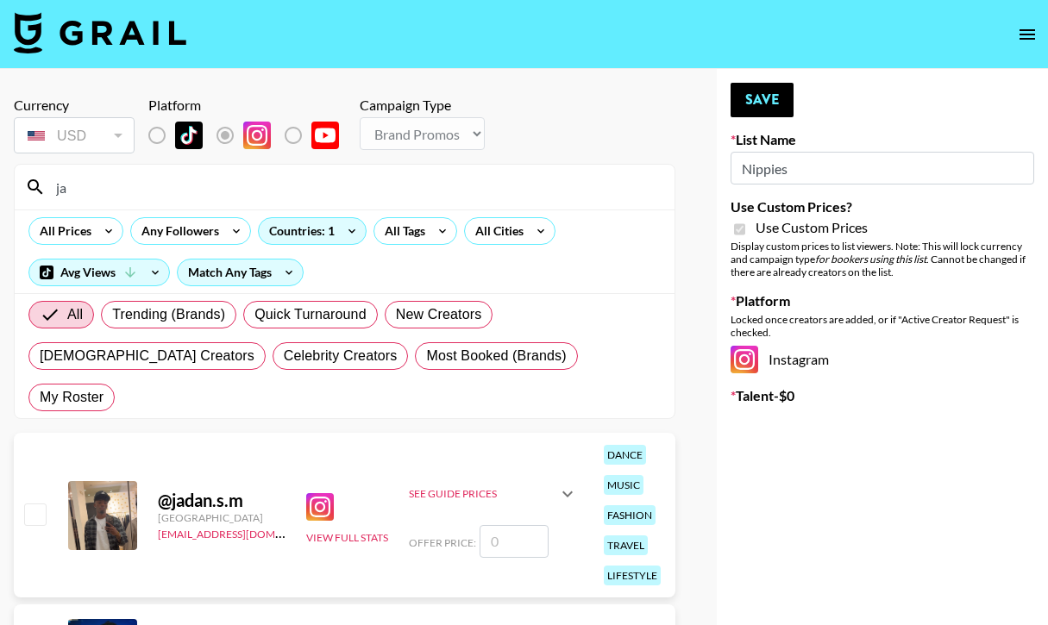
type input "j"
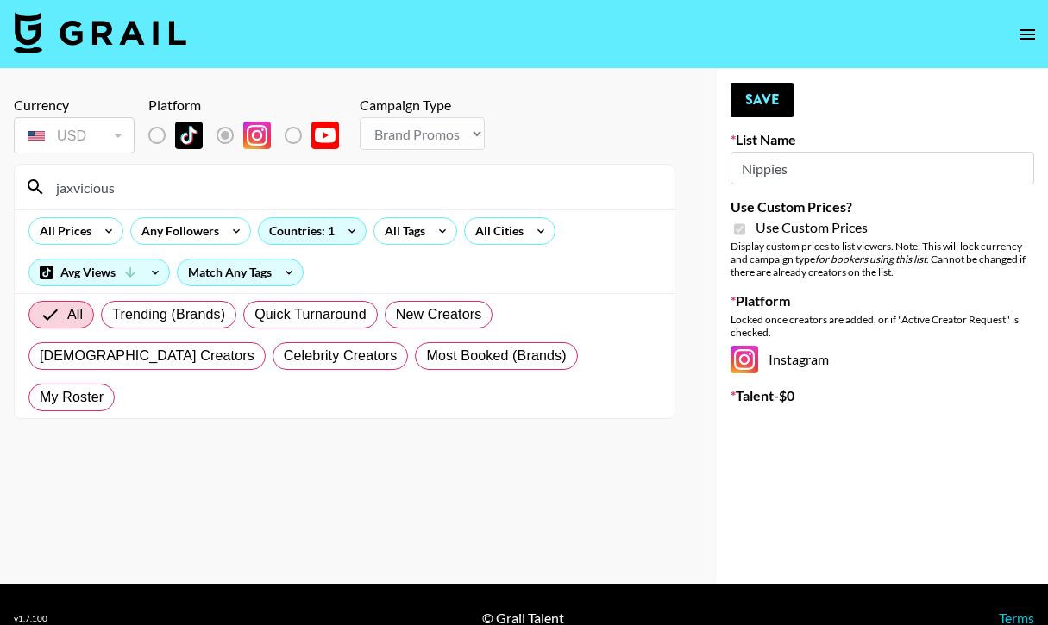
click at [137, 185] on input "jaxvicious" at bounding box center [355, 187] width 618 height 28
type input "jax"
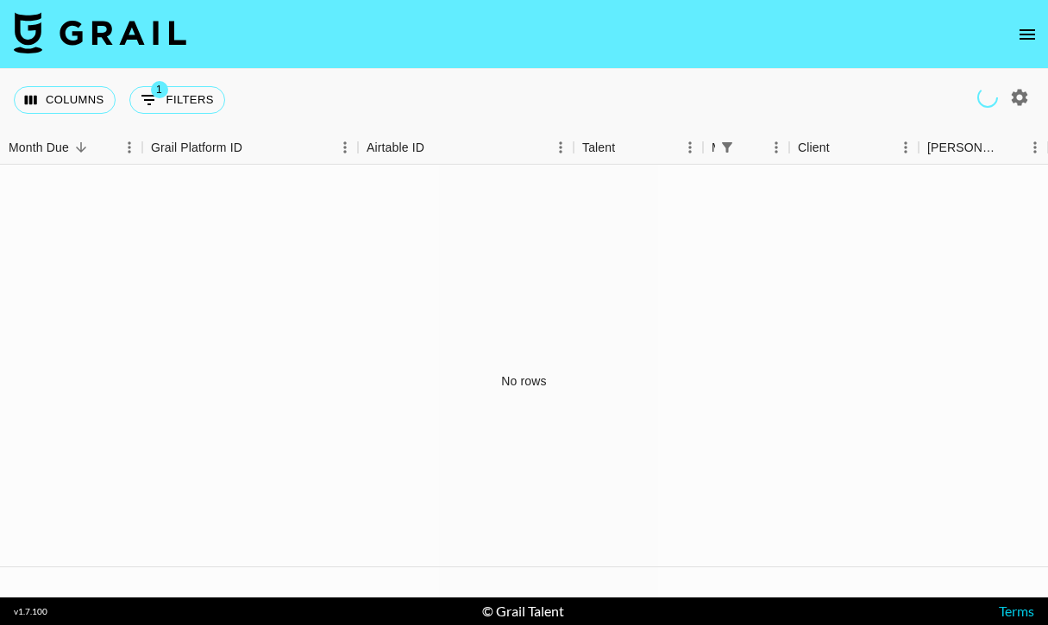
click at [1021, 43] on icon "open drawer" at bounding box center [1027, 34] width 21 height 21
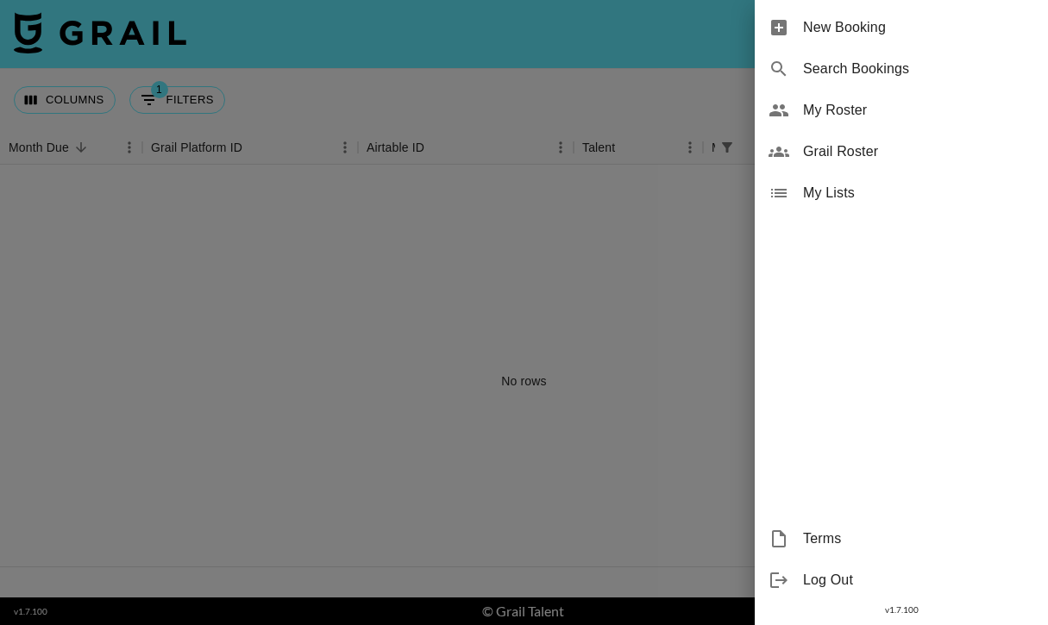
click at [818, 110] on span "My Roster" at bounding box center [918, 110] width 231 height 21
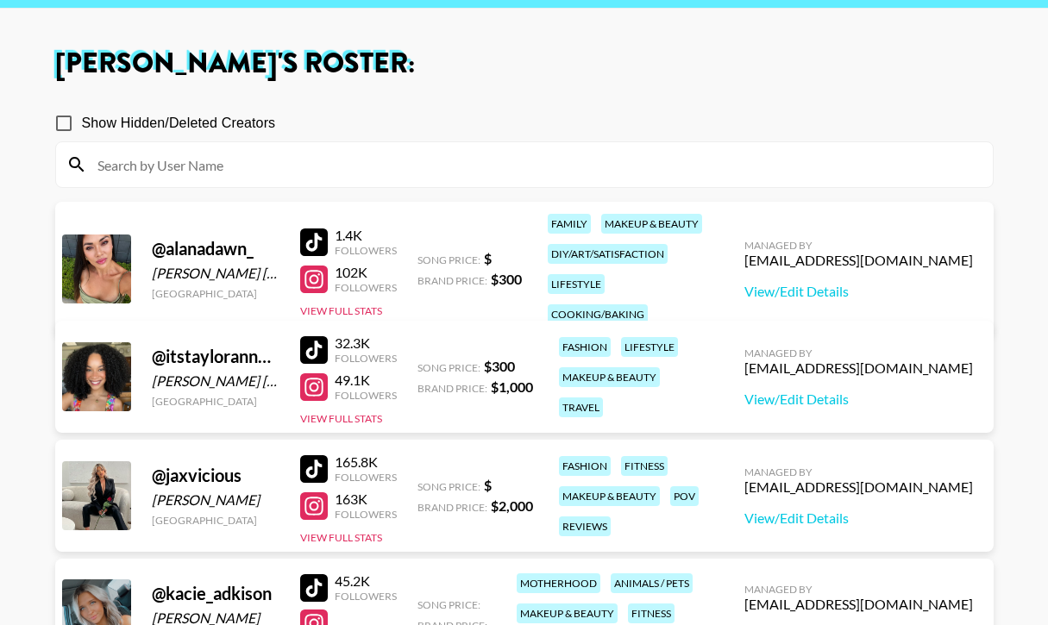
scroll to position [149, 0]
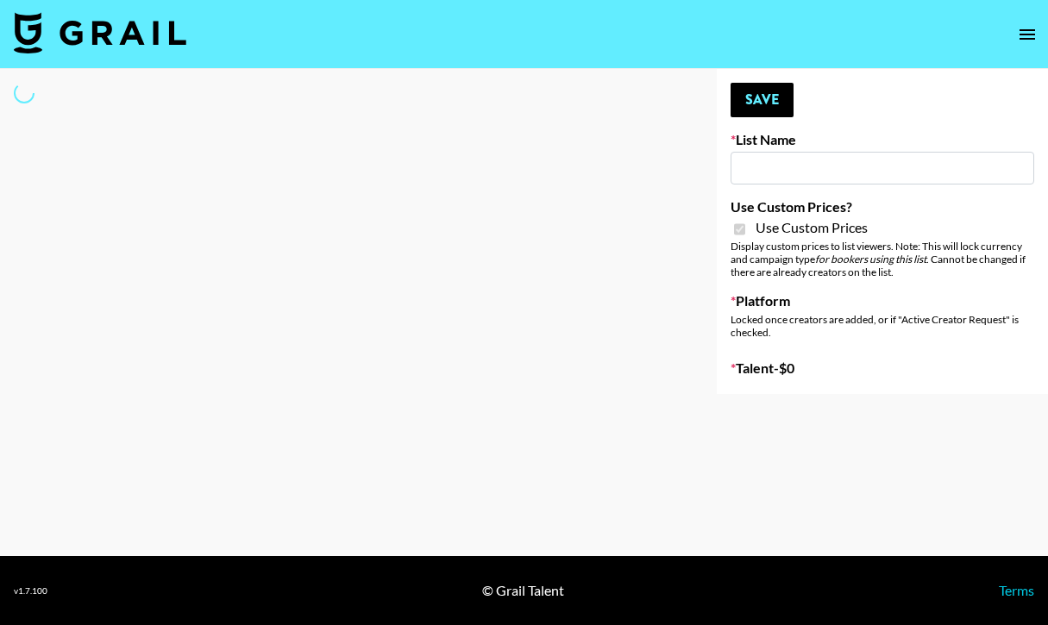
type input "Nippies"
checkbox input "true"
select select "Brand"
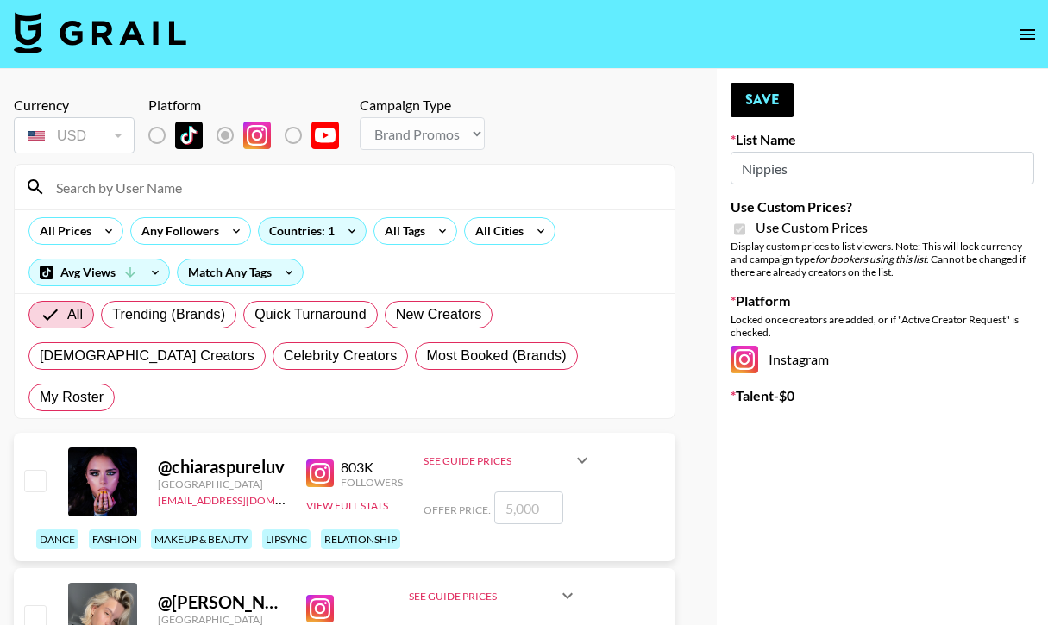
click at [253, 202] on div at bounding box center [345, 187] width 660 height 45
click at [244, 188] on input at bounding box center [355, 187] width 618 height 28
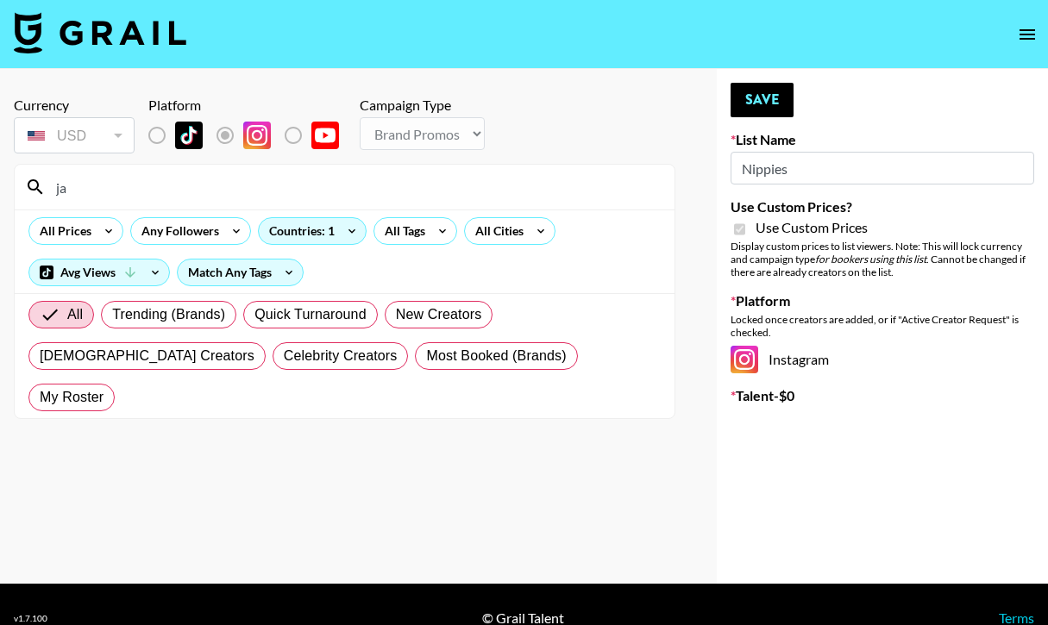
type input "j"
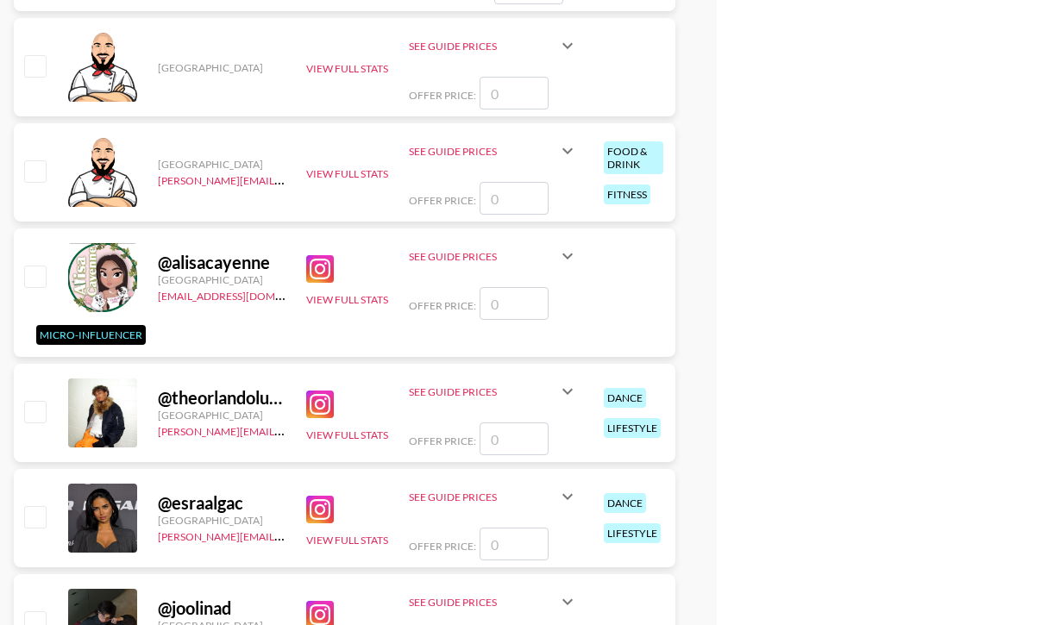
scroll to position [4008, 0]
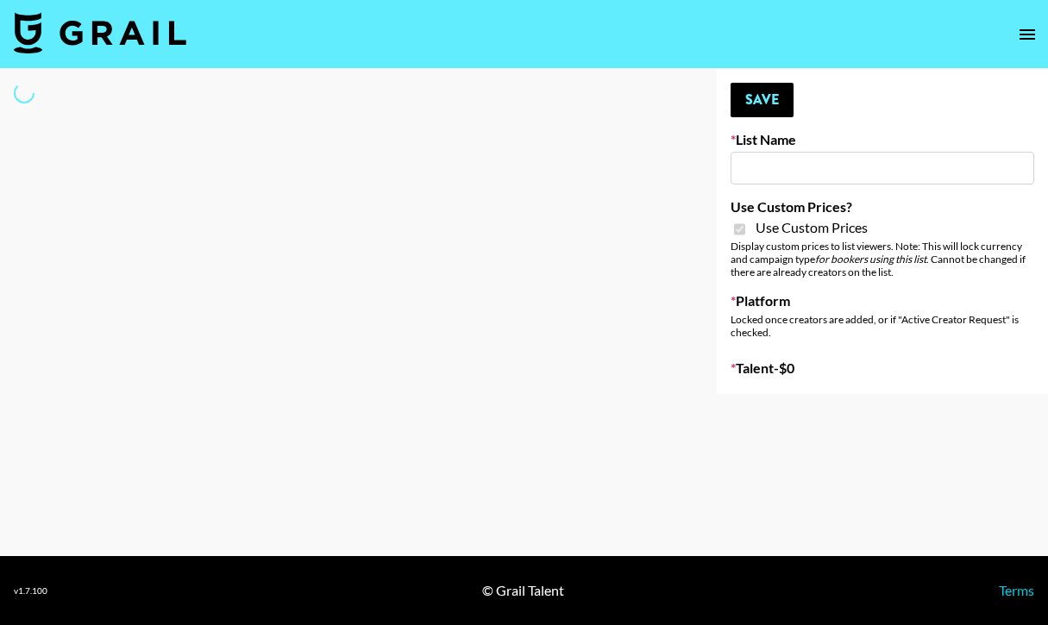
type input "Jinx Fall Campaign"
checkbox input "true"
select select "Brand"
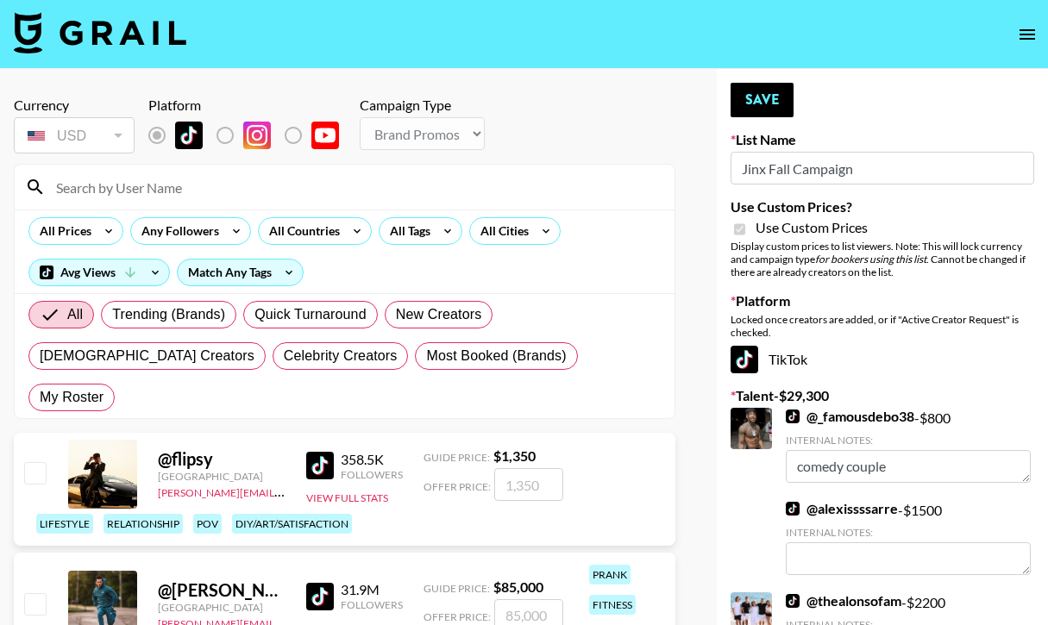
click at [149, 189] on input at bounding box center [355, 187] width 618 height 28
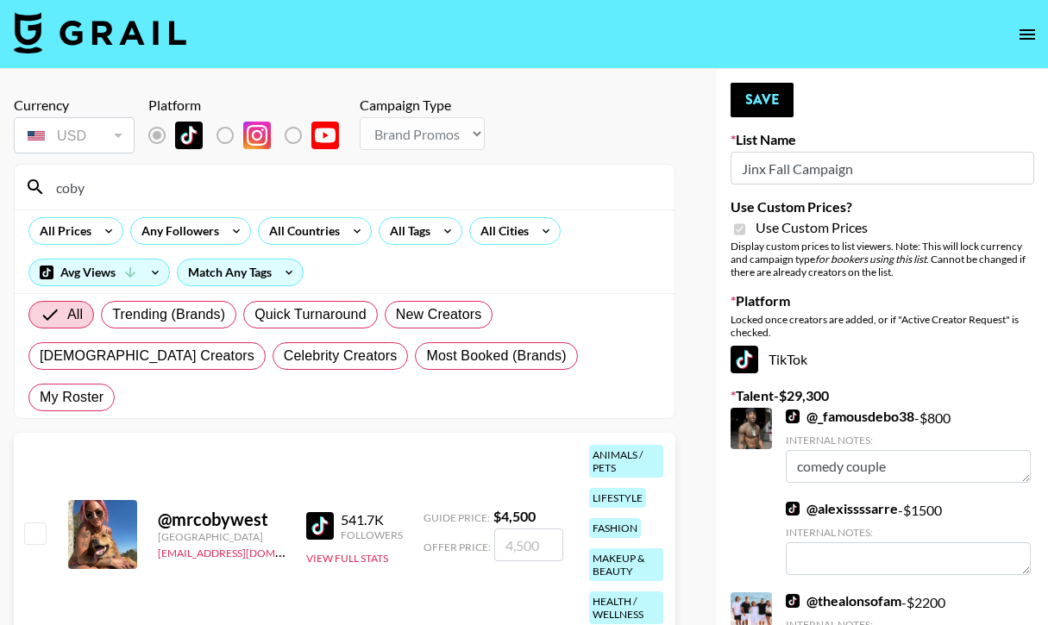
type input "coby"
click at [35, 523] on input "checkbox" at bounding box center [34, 533] width 21 height 21
checkbox input "true"
type input "4500"
click at [775, 101] on button "Save" at bounding box center [761, 100] width 63 height 34
